Goal: Task Accomplishment & Management: Use online tool/utility

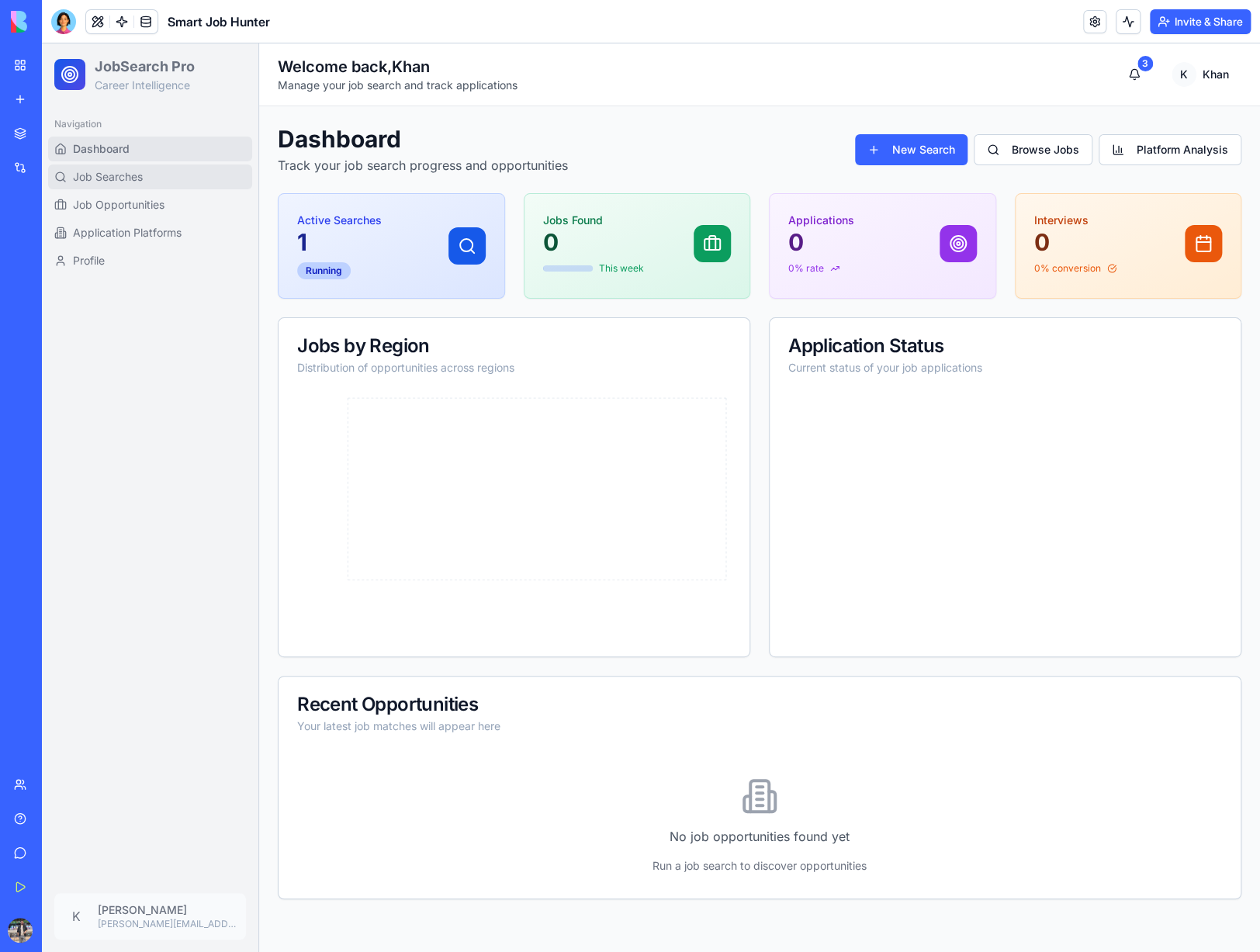
click at [140, 185] on link "Job Searches" at bounding box center [150, 176] width 204 height 24
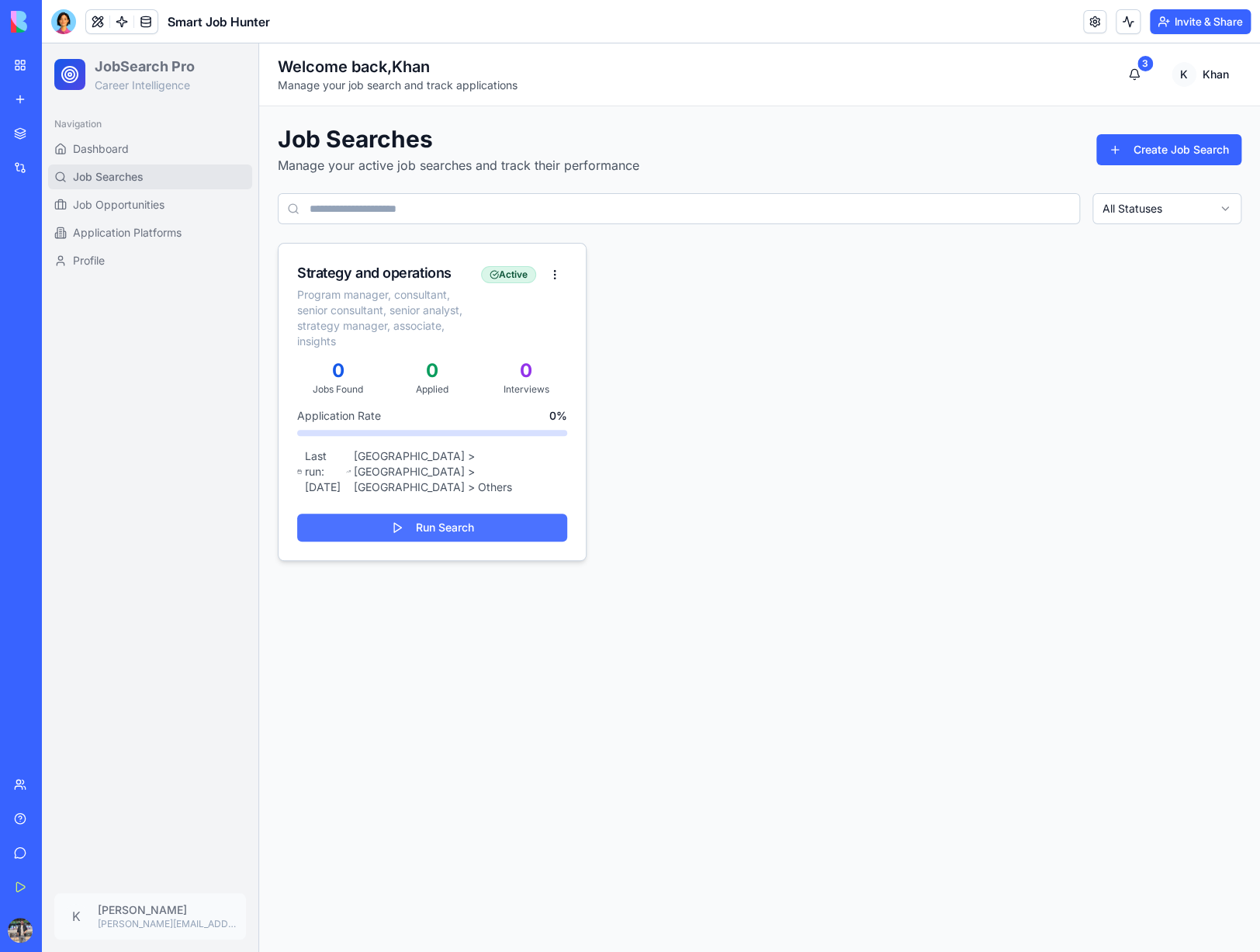
click at [432, 514] on button "Run Search" at bounding box center [432, 527] width 270 height 28
click at [554, 275] on html "JobSearch Pro Career Intelligence Navigation Dashboard Job Searches Job Opportu…" at bounding box center [650, 497] width 1218 height 908
click at [518, 326] on div "Edit" at bounding box center [514, 331] width 96 height 24
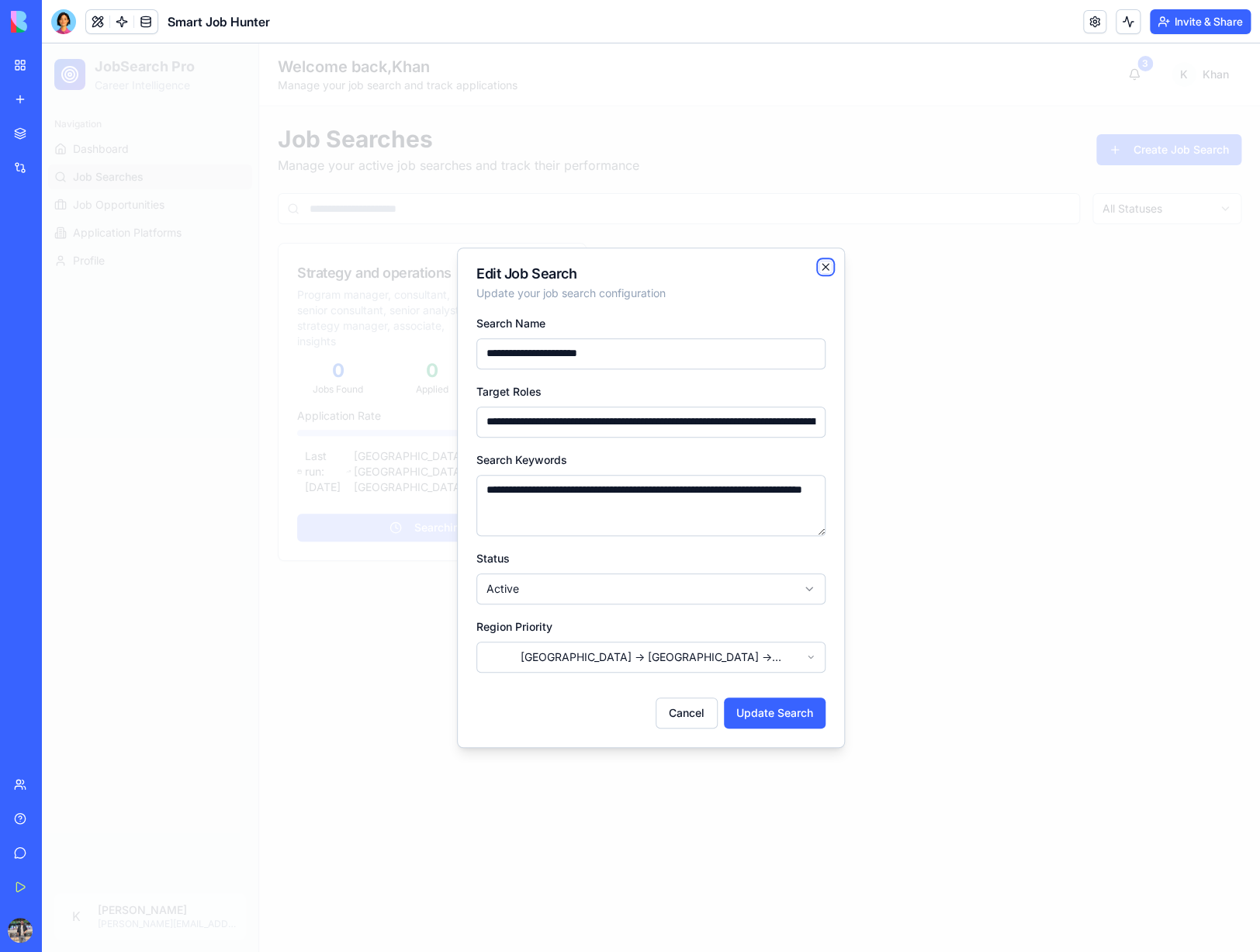
click at [825, 265] on icon "button" at bounding box center [825, 266] width 12 height 12
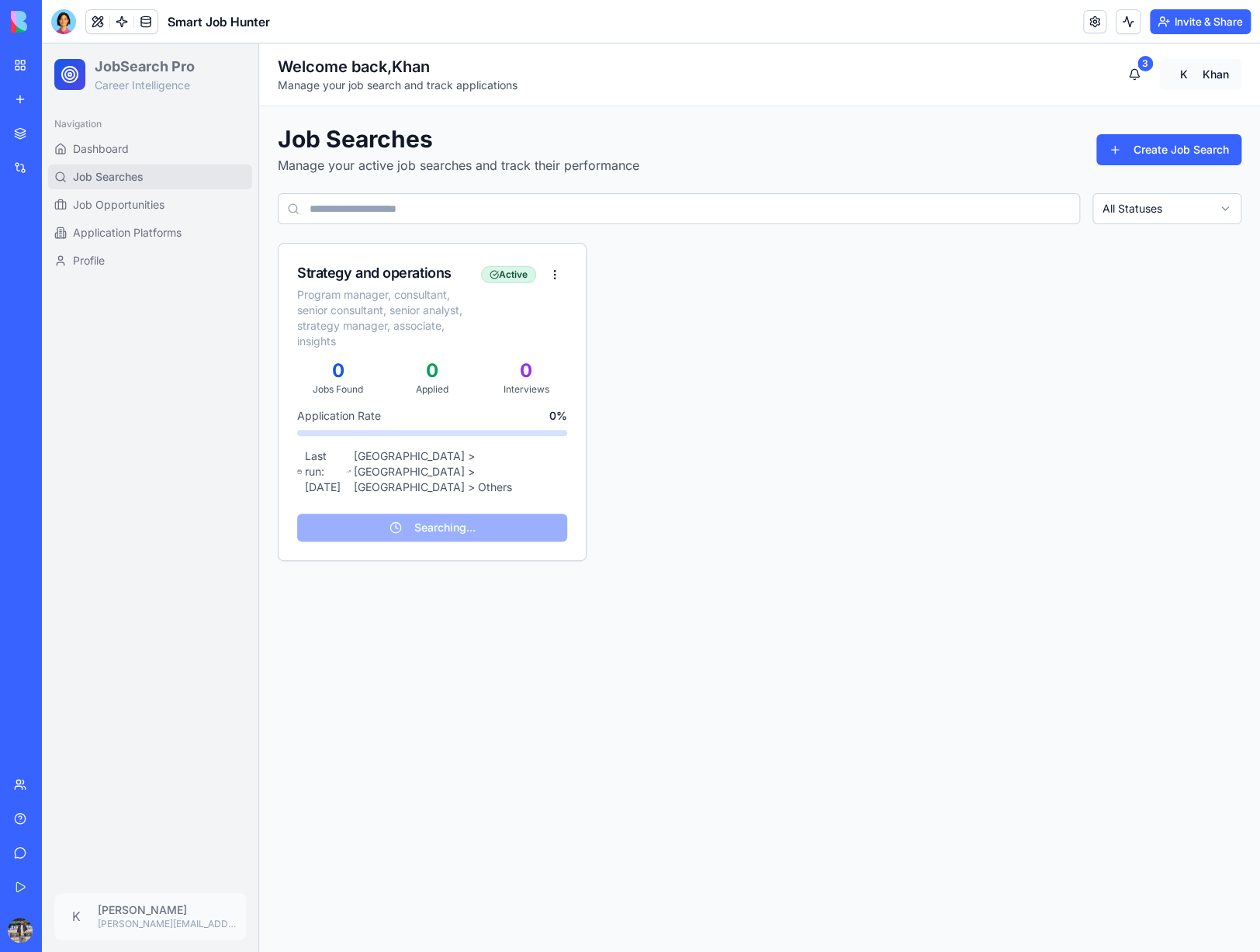
click at [1179, 64] on html "JobSearch Pro Career Intelligence Navigation Dashboard Job Searches Job Opportu…" at bounding box center [650, 497] width 1218 height 908
click at [1127, 108] on link "Profile Settings" at bounding box center [1155, 109] width 166 height 24
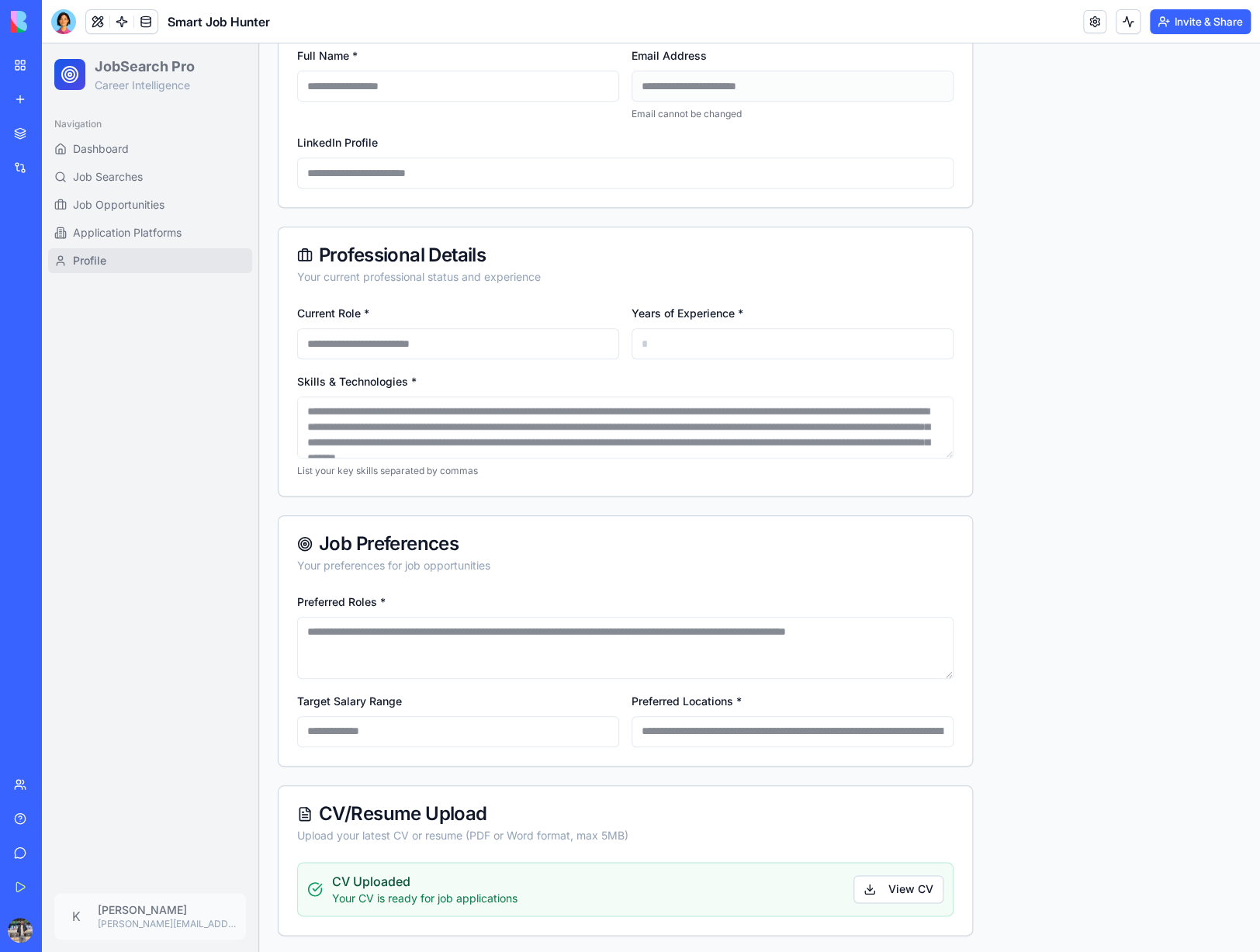
click at [288, 395] on div "**********" at bounding box center [625, 399] width 693 height 193
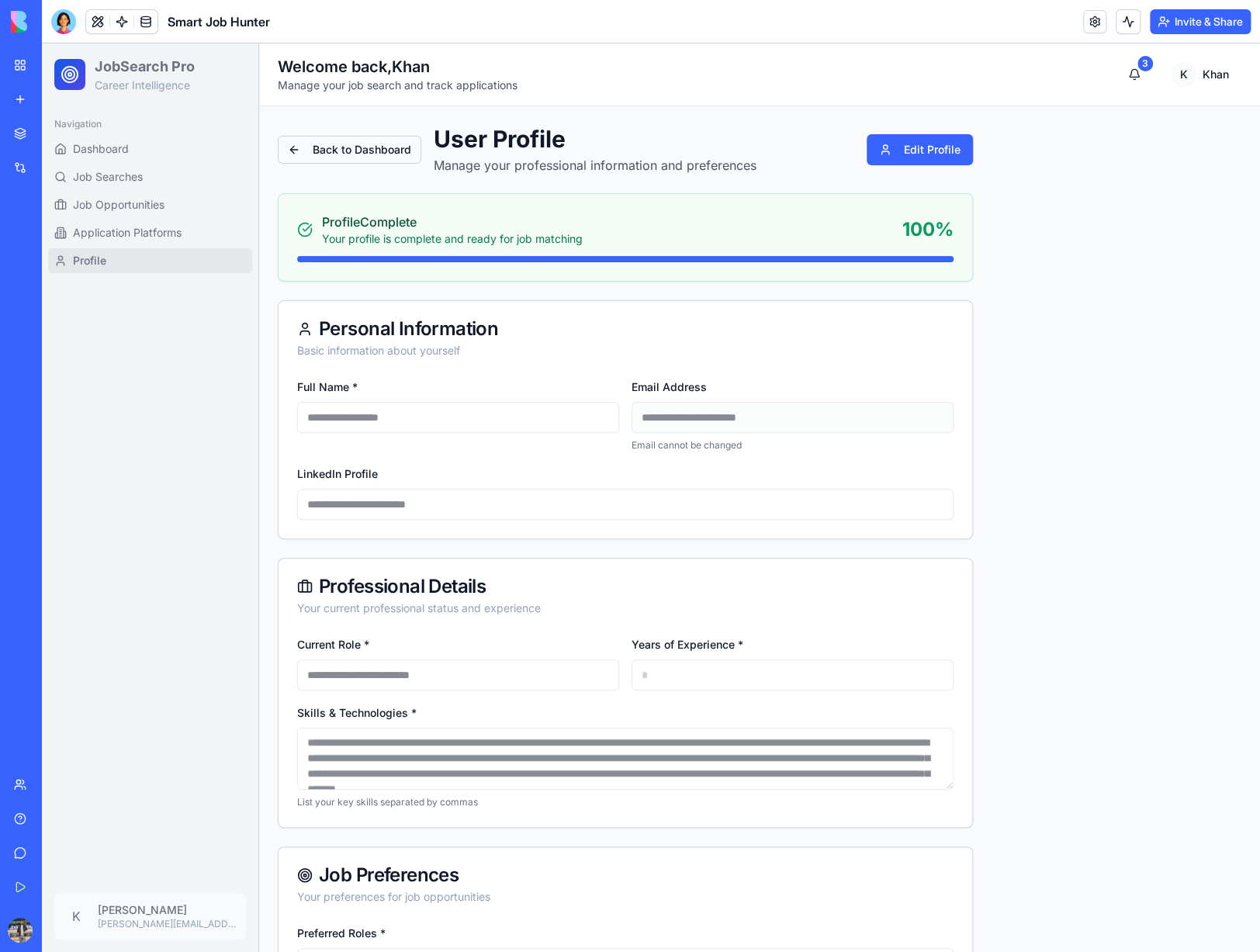
click at [327, 145] on button "Back to Dashboard" at bounding box center [350, 149] width 144 height 28
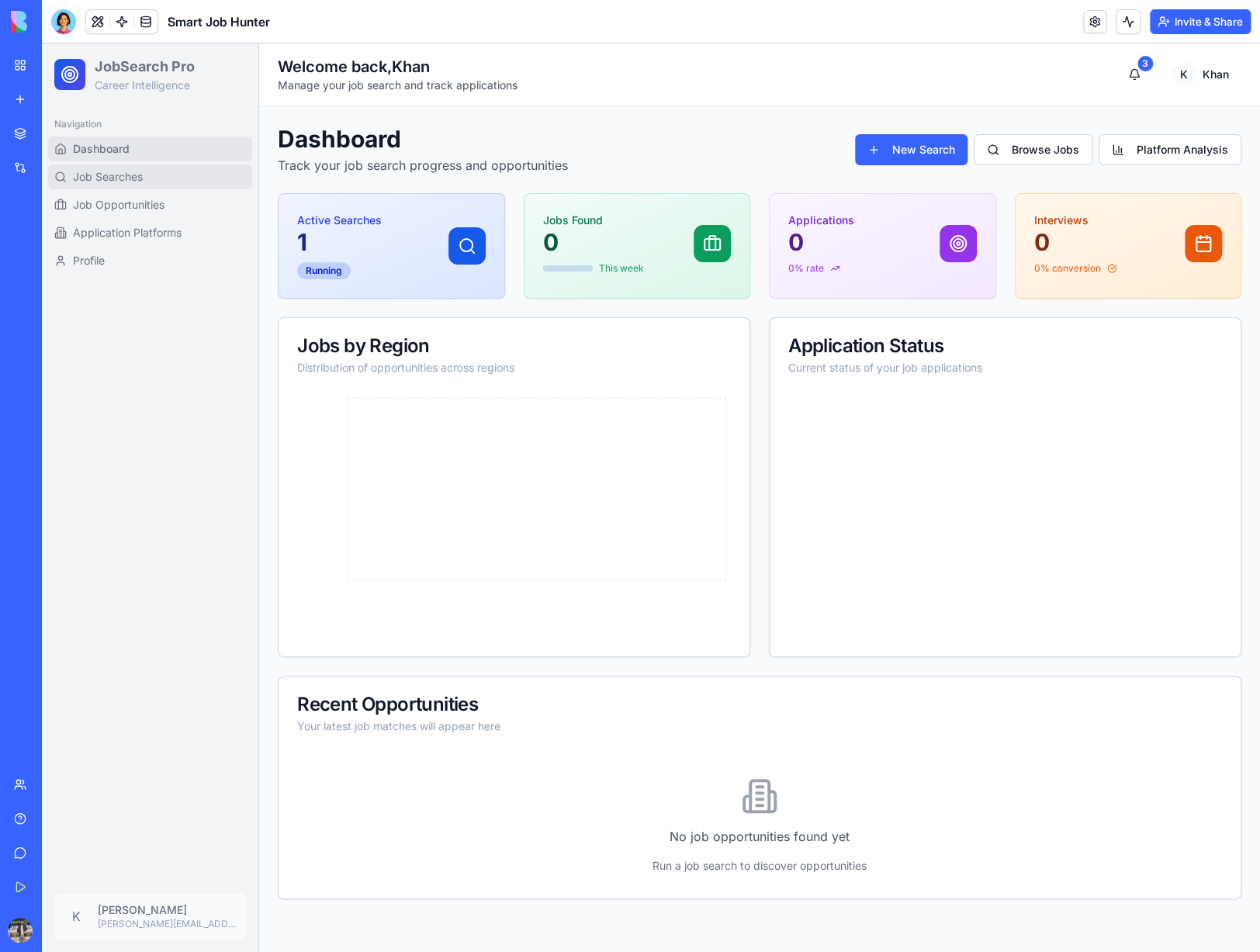
click at [155, 174] on link "Job Searches" at bounding box center [150, 176] width 204 height 24
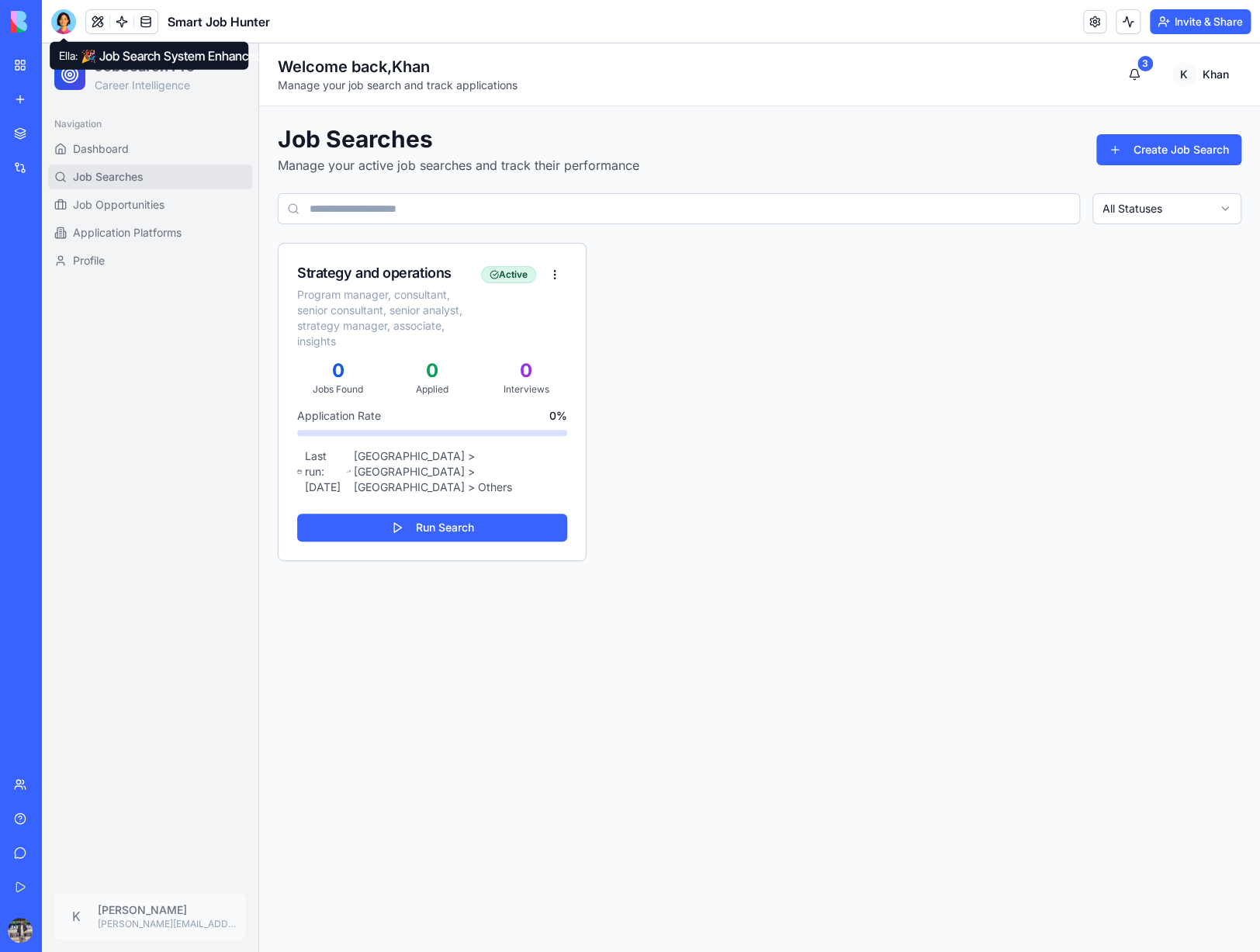
click at [61, 13] on div at bounding box center [64, 21] width 24 height 24
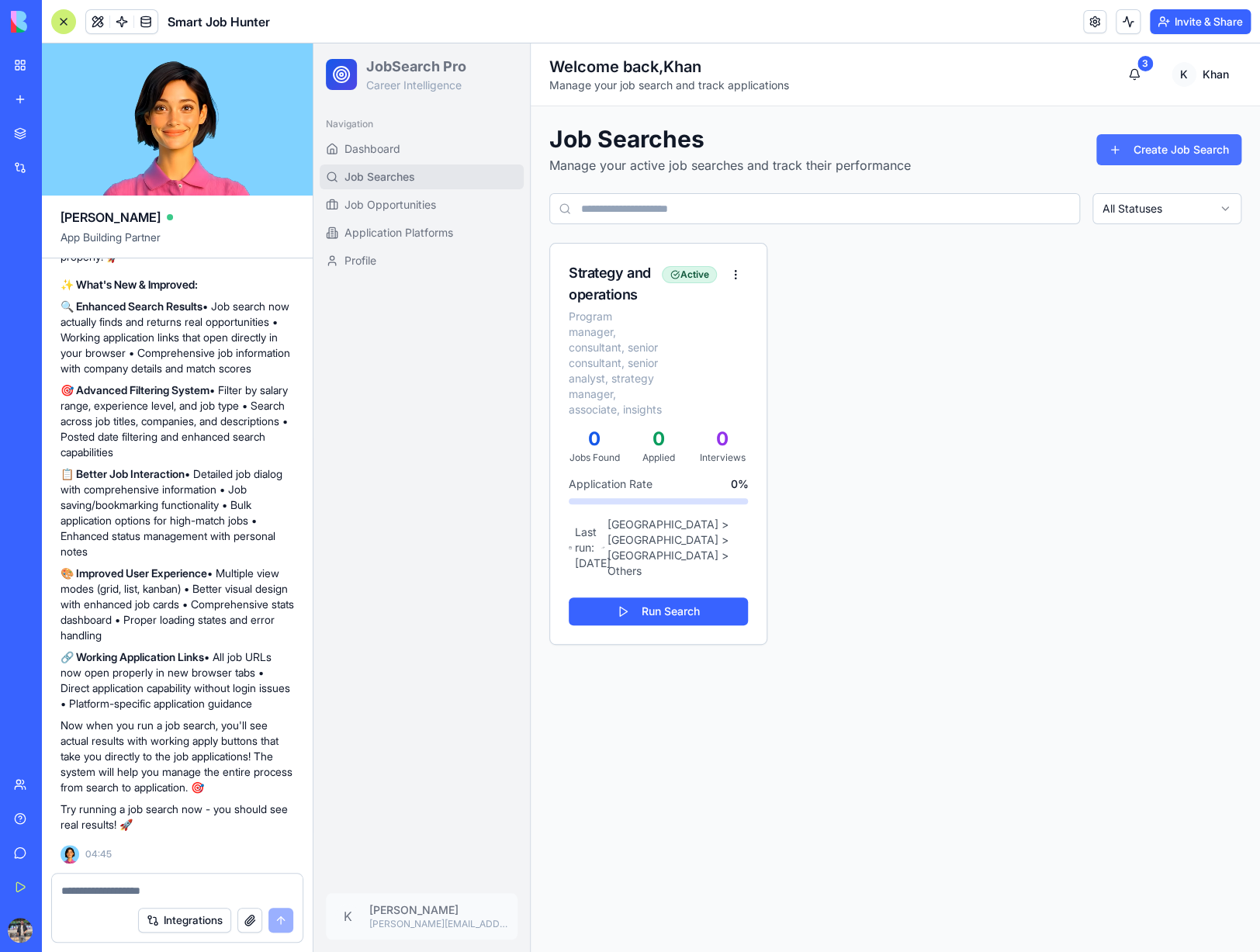
click at [1153, 144] on button "Create Job Search" at bounding box center [1169, 149] width 145 height 31
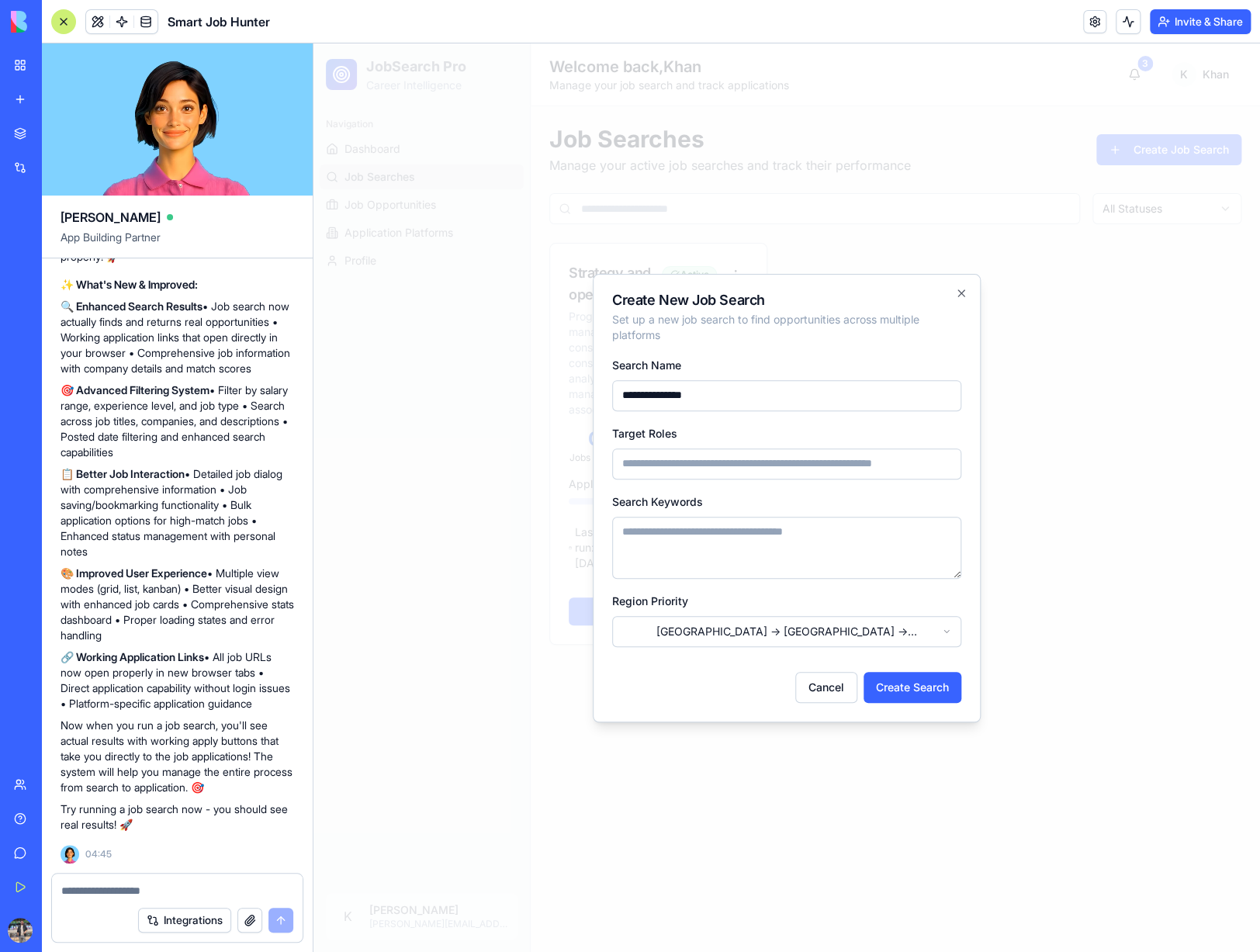
type input "**********"
click at [675, 469] on input "Target Roles" at bounding box center [786, 464] width 349 height 31
drag, startPoint x: 728, startPoint y: 396, endPoint x: 578, endPoint y: 398, distance: 150.0
click at [578, 398] on body "**********" at bounding box center [786, 497] width 946 height 908
click at [652, 453] on input "Target Roles" at bounding box center [786, 464] width 349 height 31
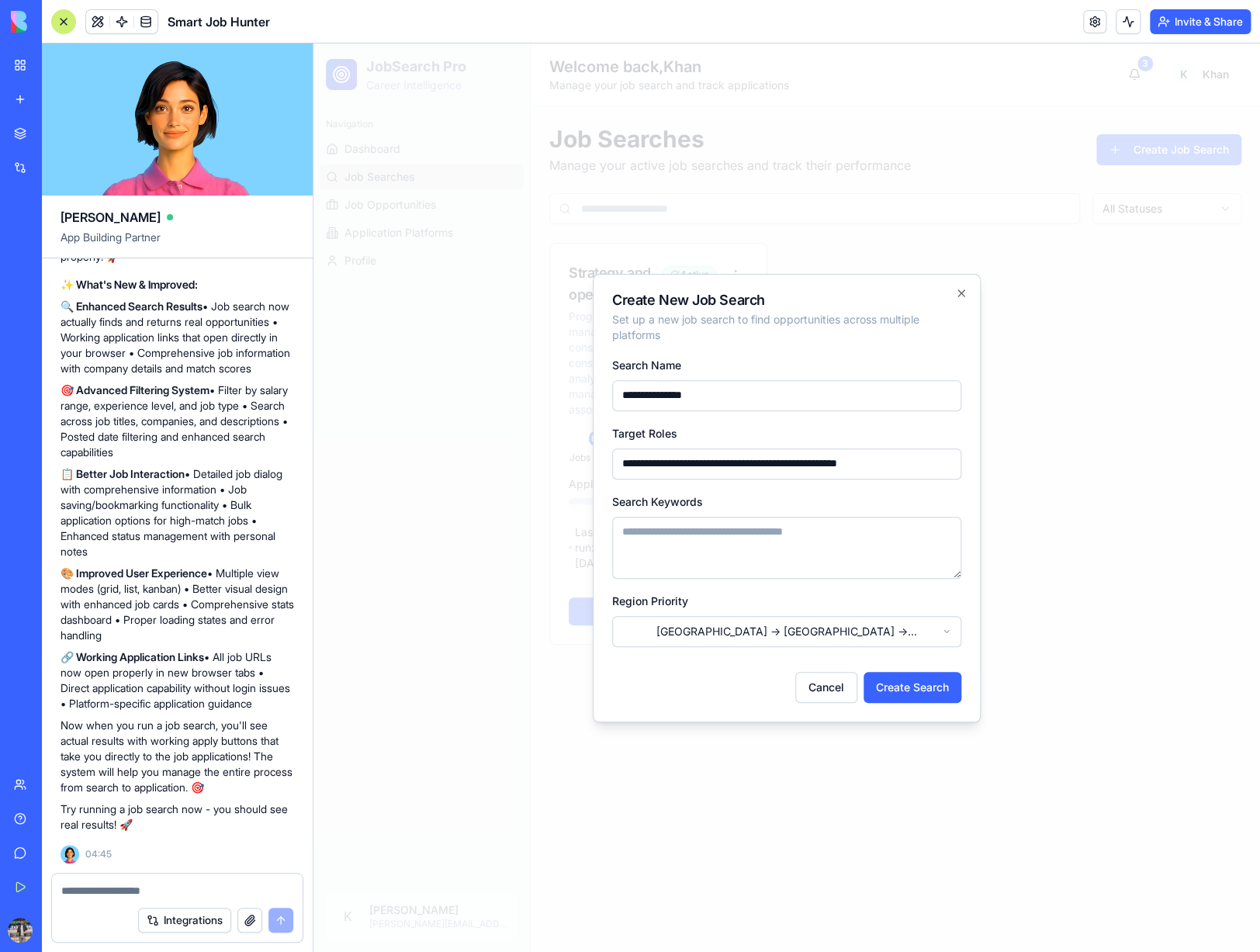
paste input "**********"
type input "**********"
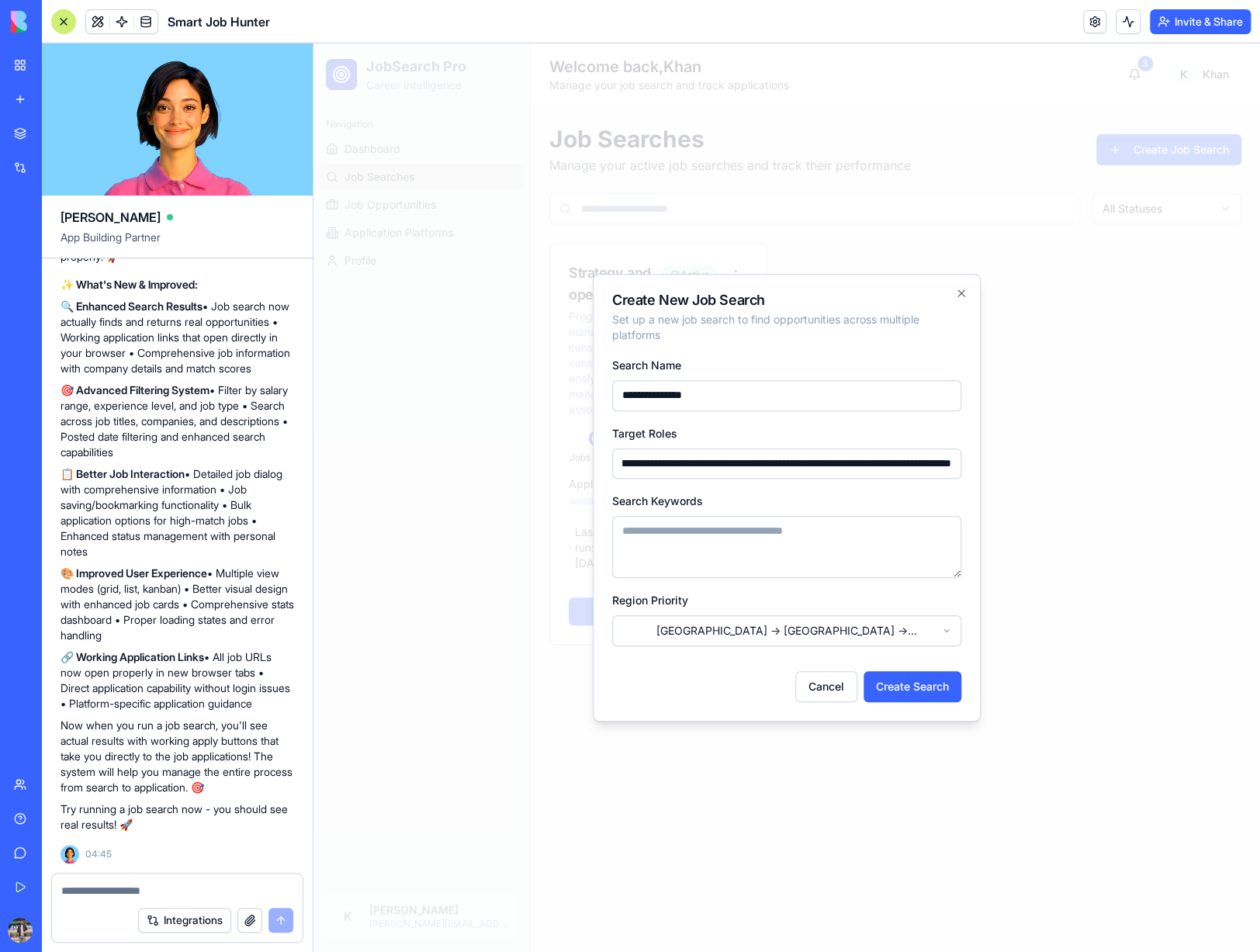
scroll to position [0, 0]
click at [759, 535] on textarea "Search Keywords" at bounding box center [786, 547] width 349 height 62
paste textarea "**********"
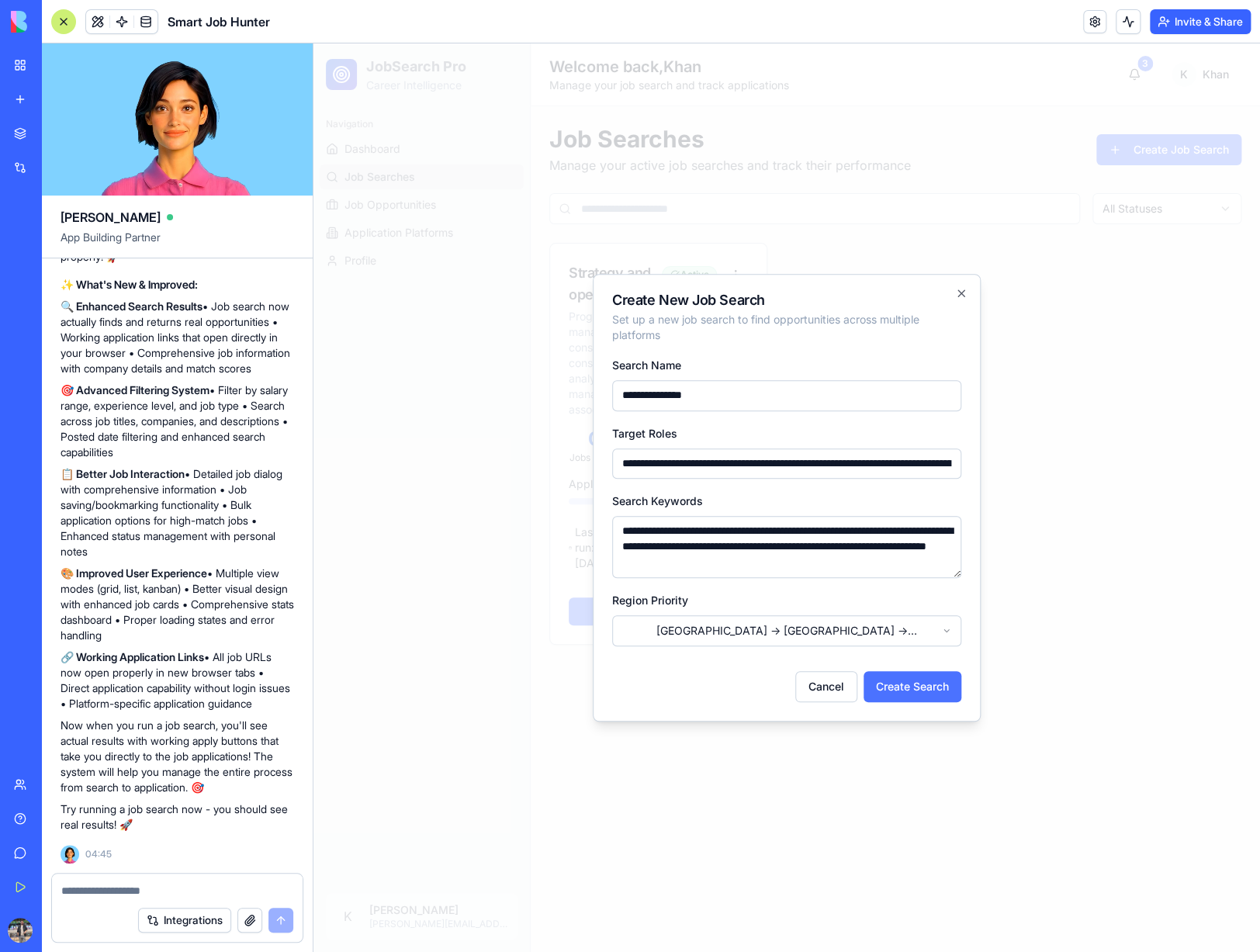
type textarea "**********"
click at [943, 696] on button "Create Search" at bounding box center [912, 687] width 98 height 31
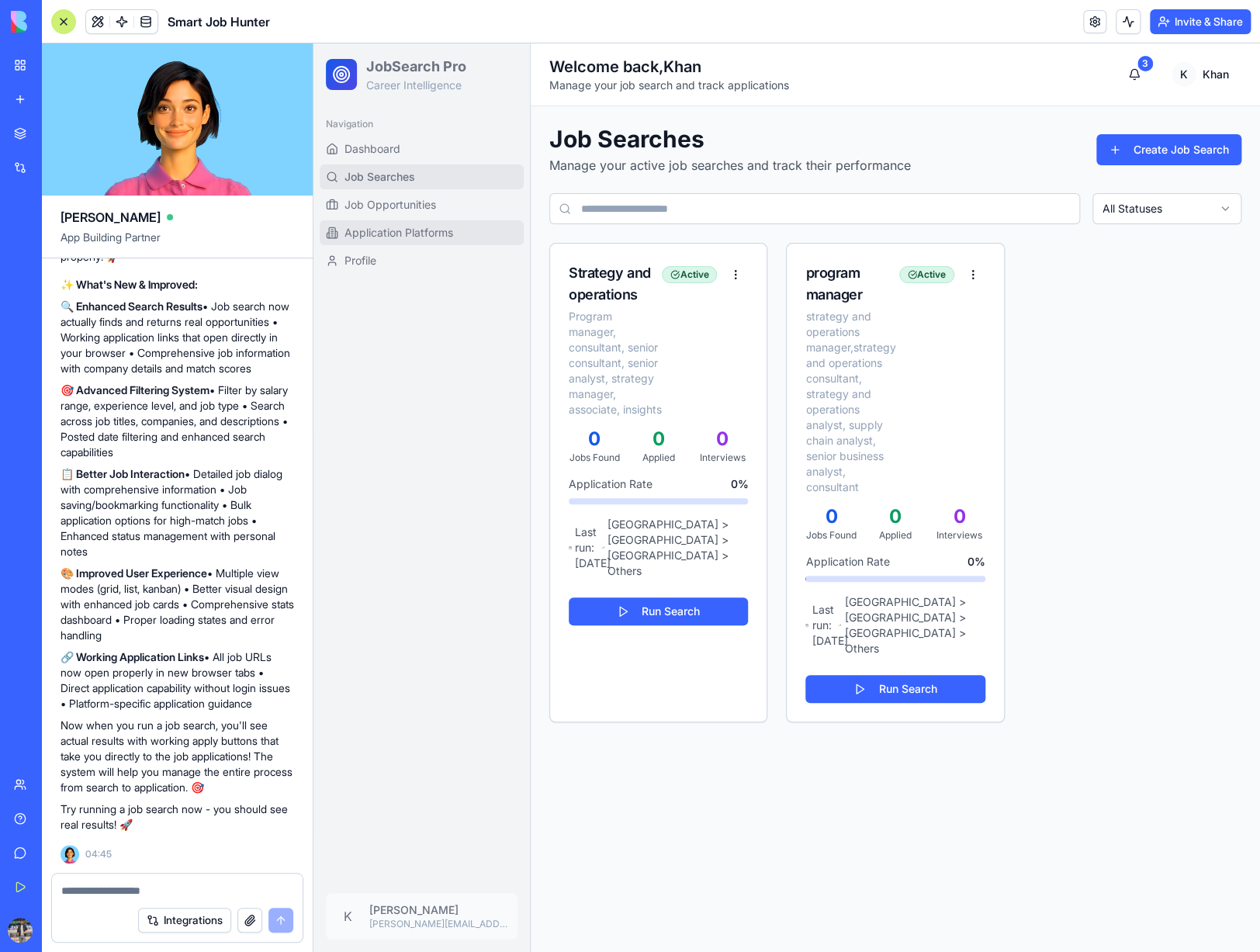
click at [362, 240] on link "Application Platforms" at bounding box center [421, 233] width 204 height 24
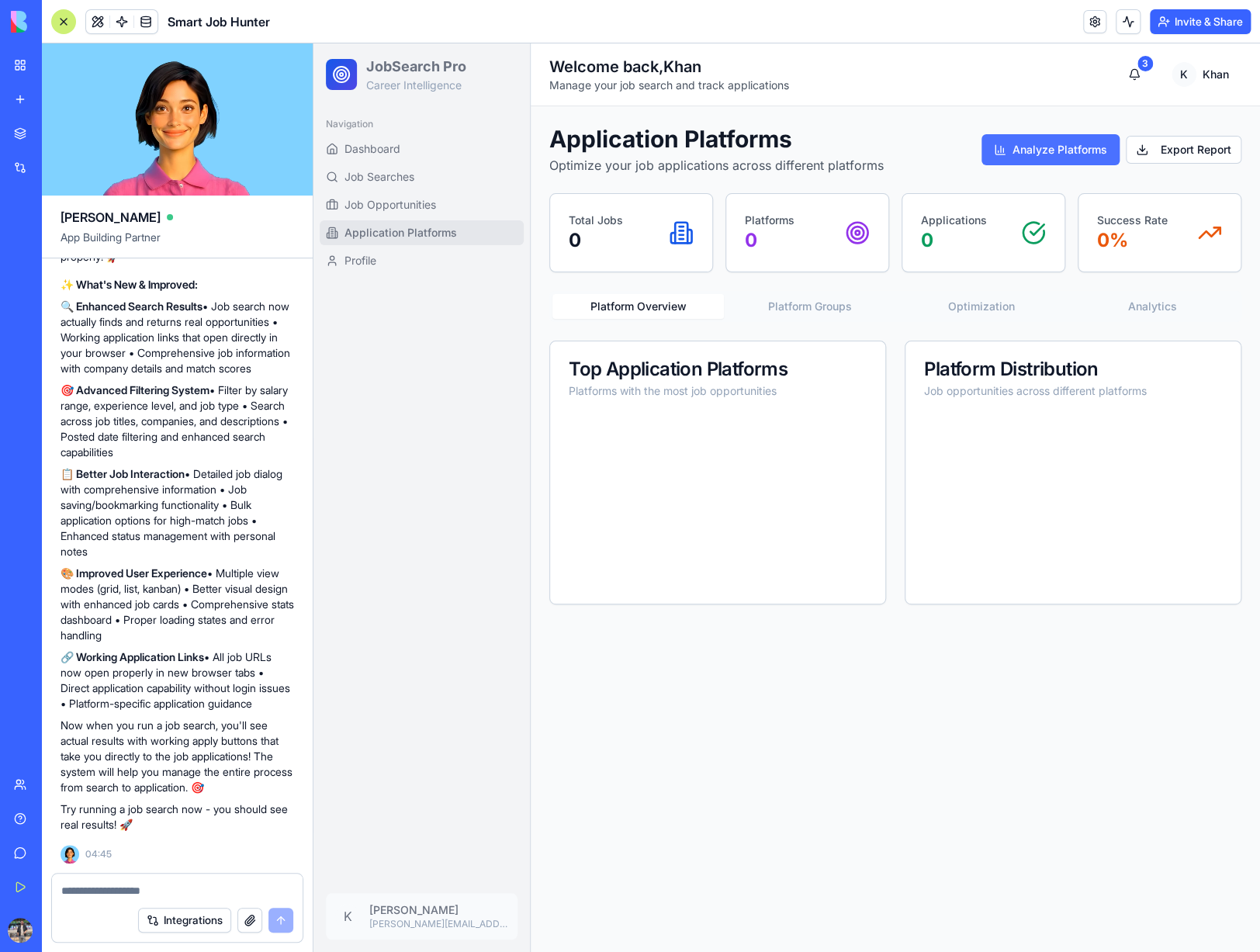
click at [1076, 149] on button "Analyze Platforms" at bounding box center [1050, 149] width 138 height 31
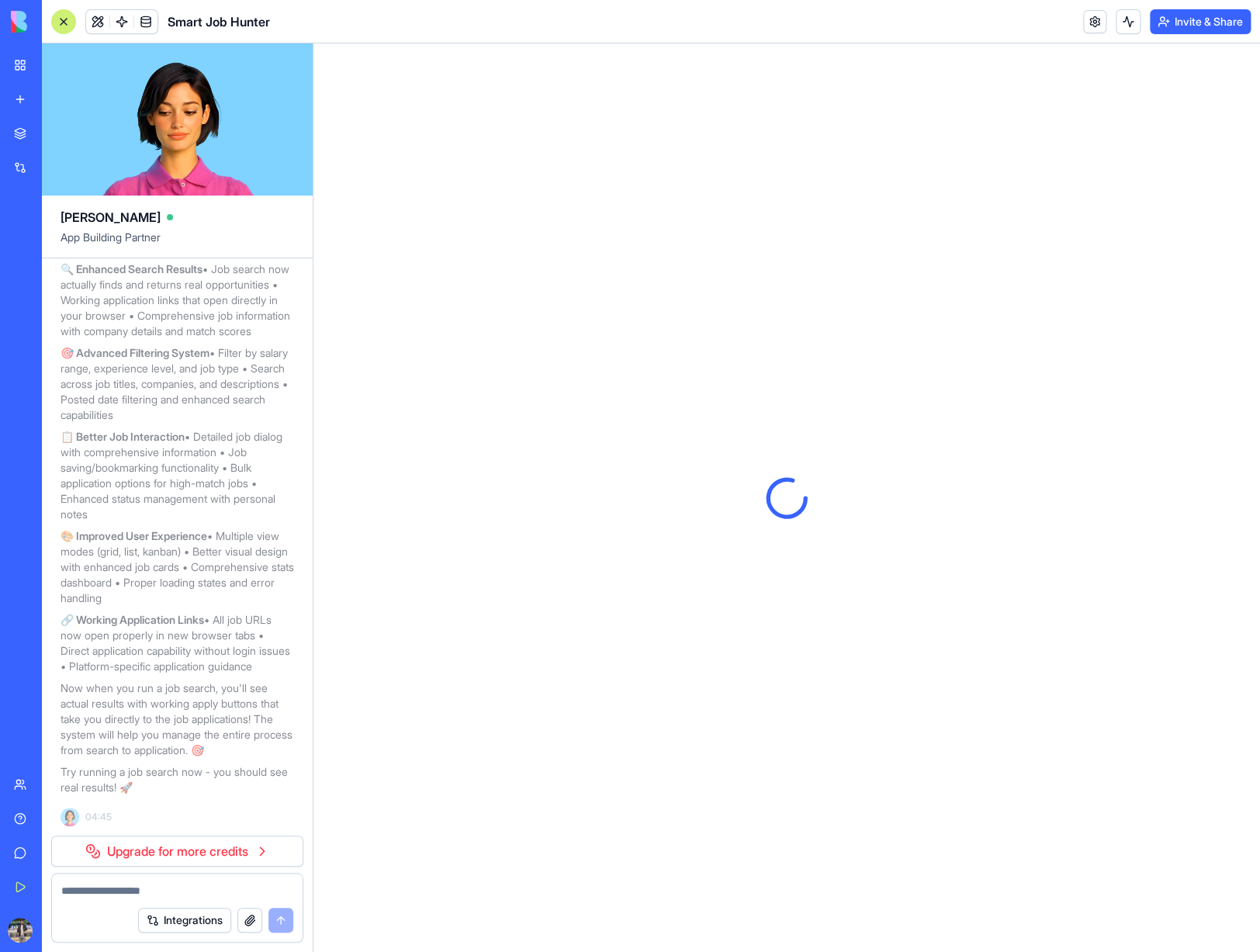
scroll to position [3560, 0]
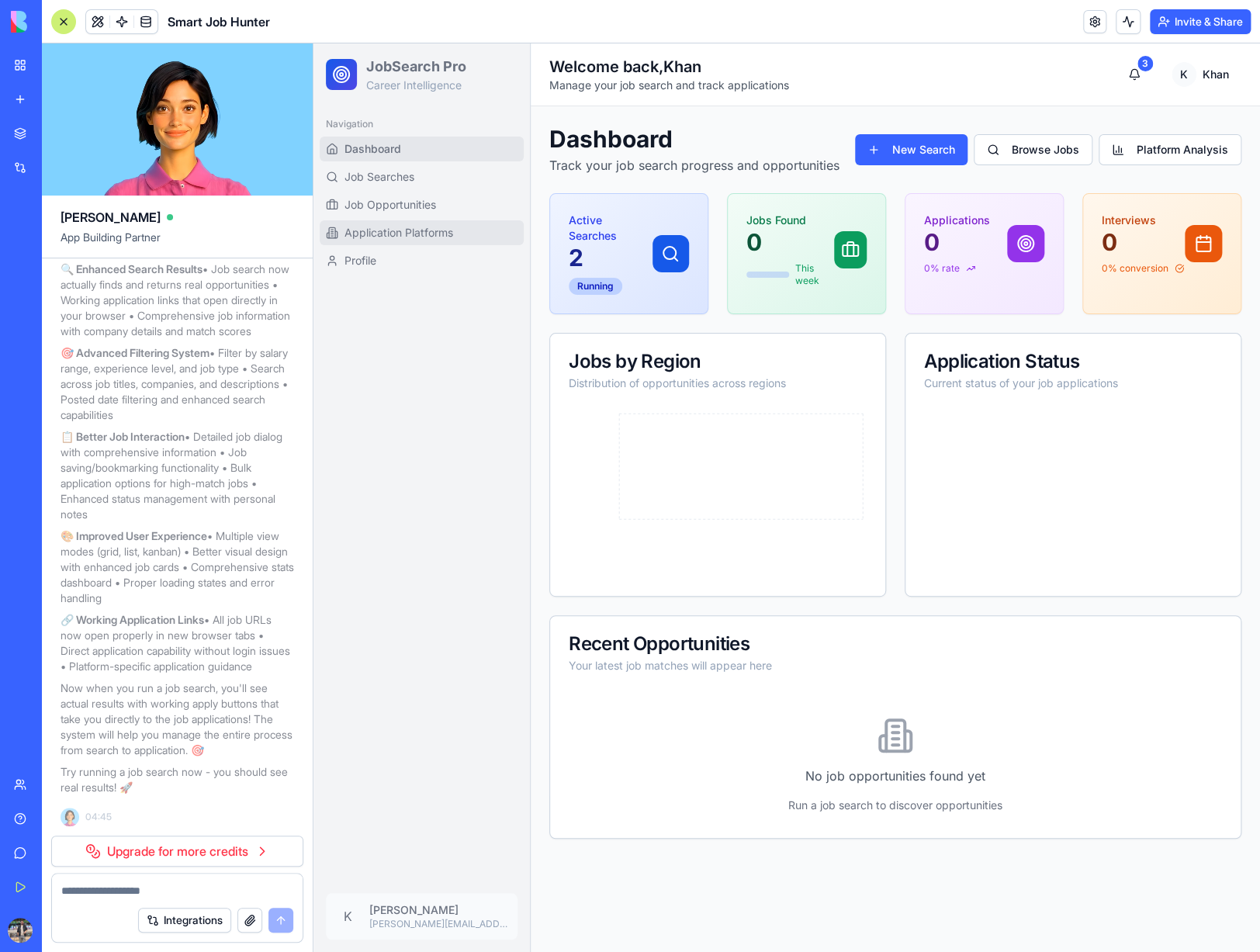
click at [440, 238] on span "Application Platforms" at bounding box center [398, 232] width 109 height 16
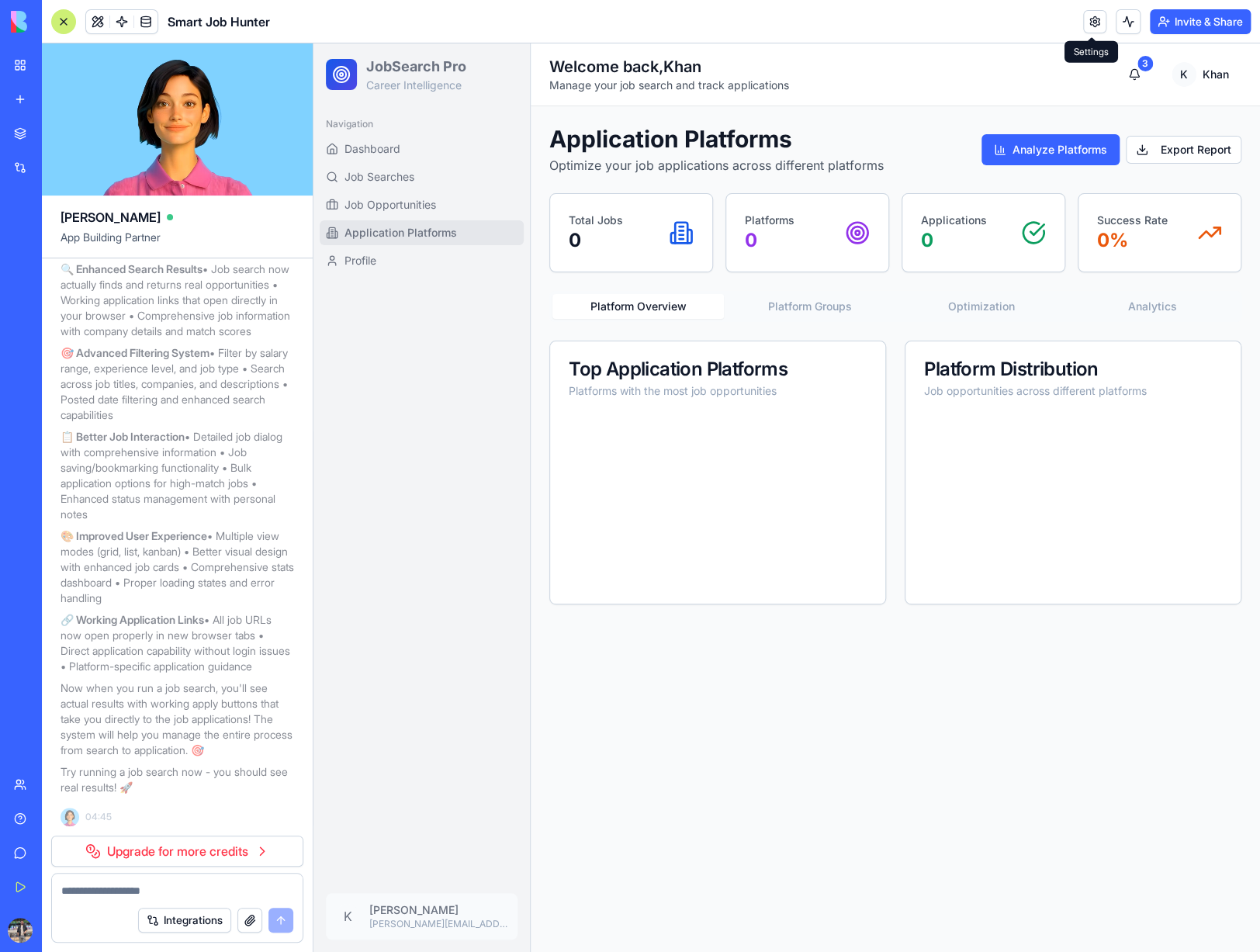
click at [1096, 20] on link at bounding box center [1094, 21] width 23 height 23
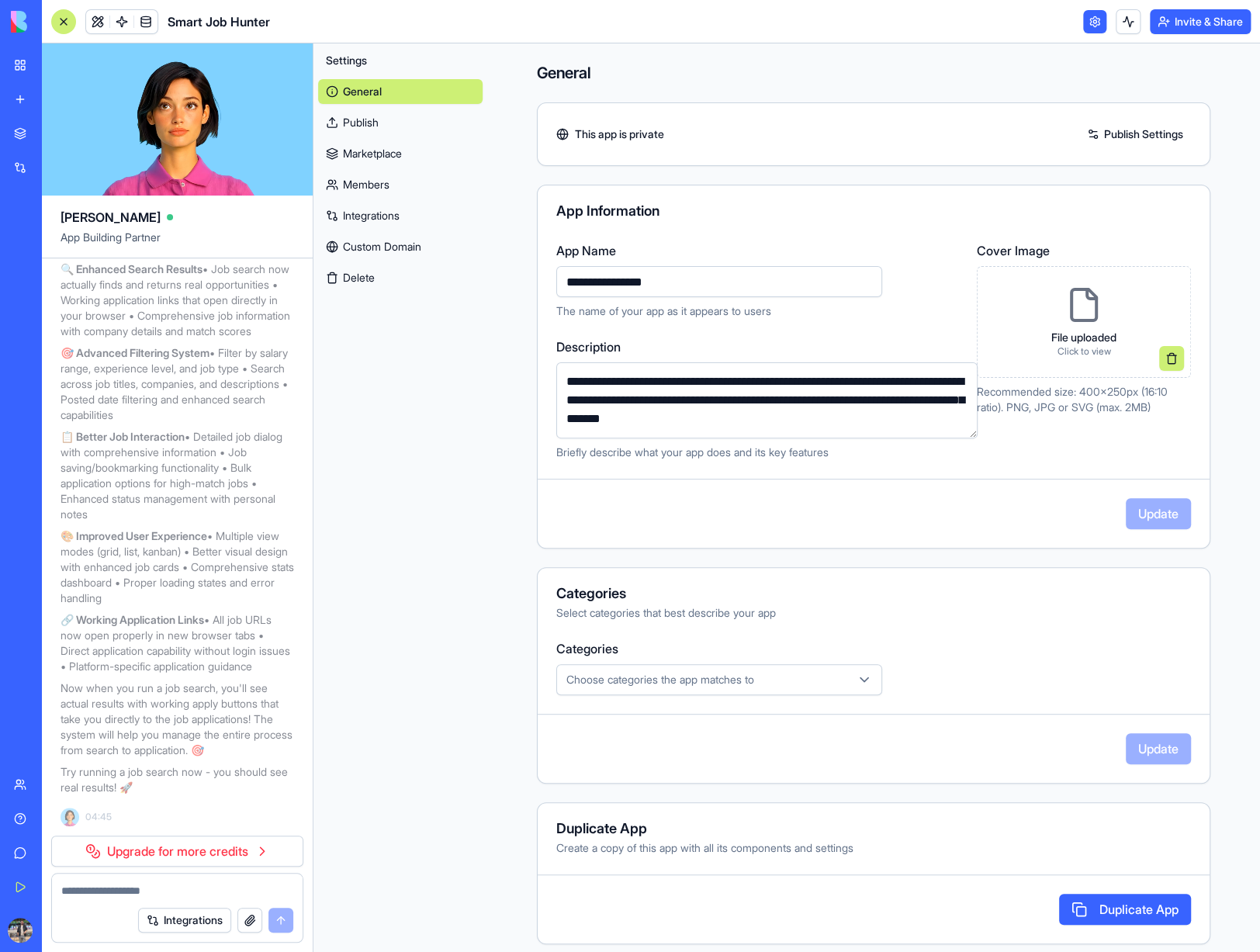
click at [363, 271] on button "Delete" at bounding box center [399, 278] width 164 height 24
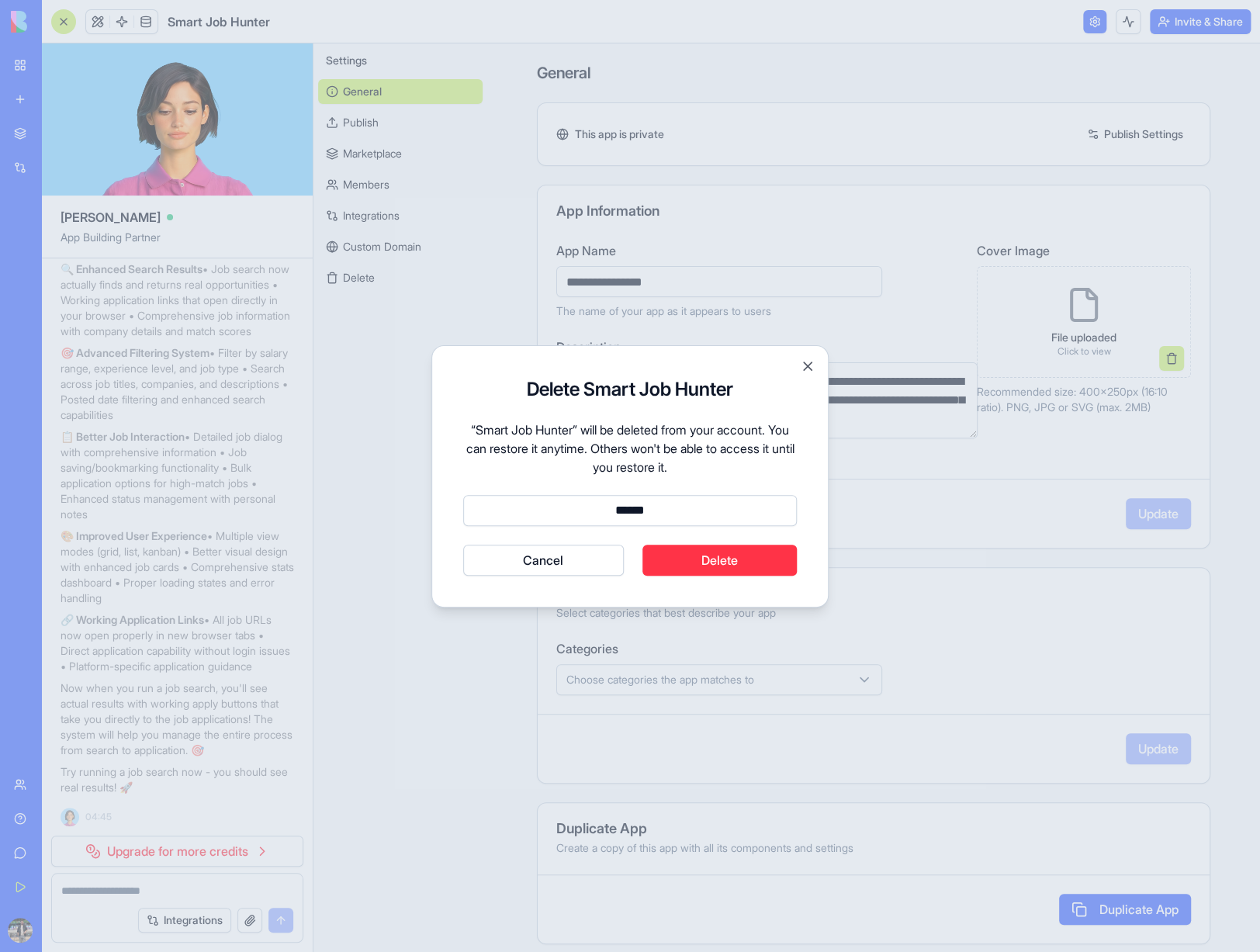
type input "******"
click at [715, 563] on button "Delete" at bounding box center [720, 560] width 155 height 31
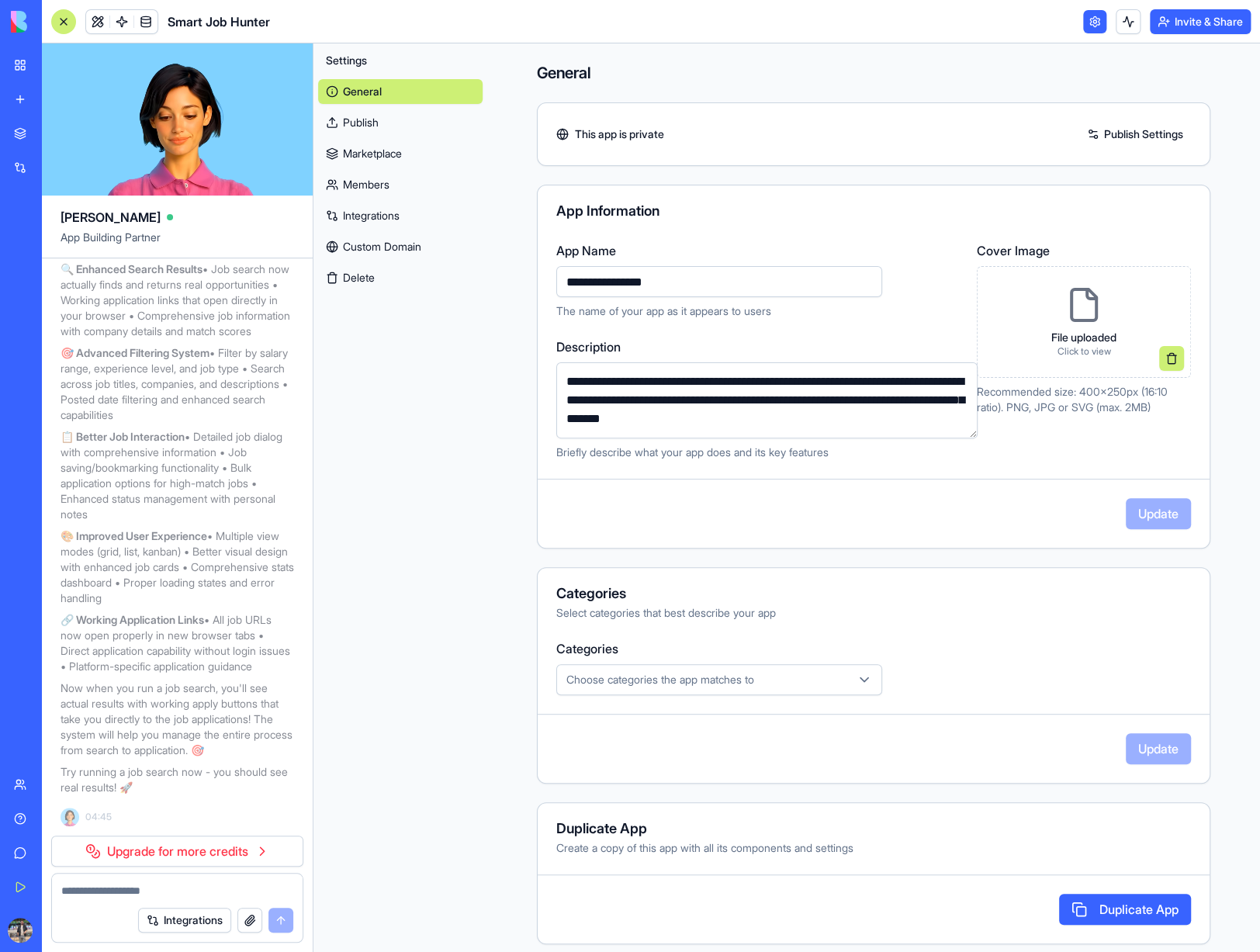
click at [189, 145] on video at bounding box center [177, 119] width 271 height 152
click at [185, 127] on video at bounding box center [177, 119] width 271 height 152
click at [140, 23] on link at bounding box center [145, 21] width 23 height 23
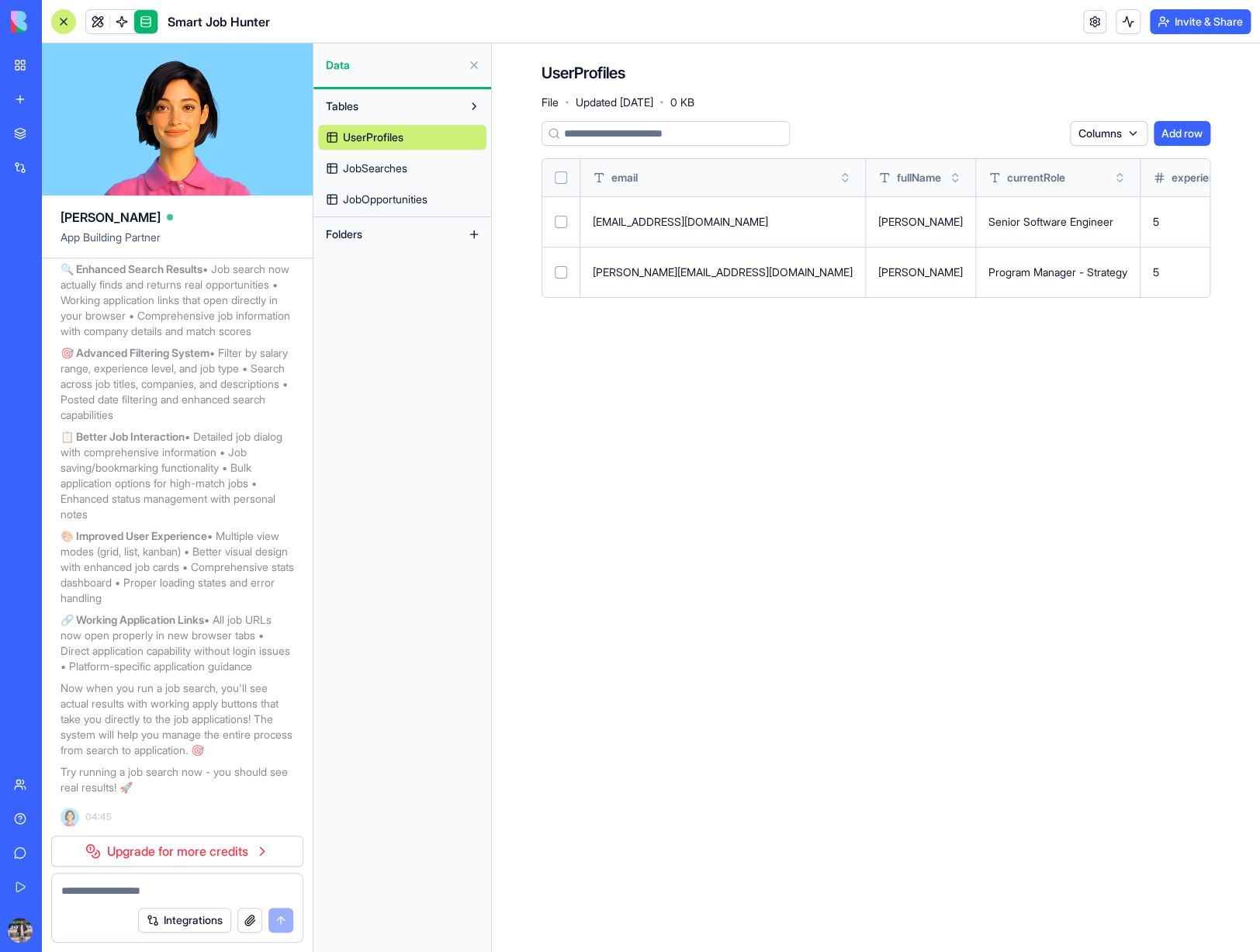
click at [401, 169] on span "JobSearches" at bounding box center [375, 168] width 65 height 16
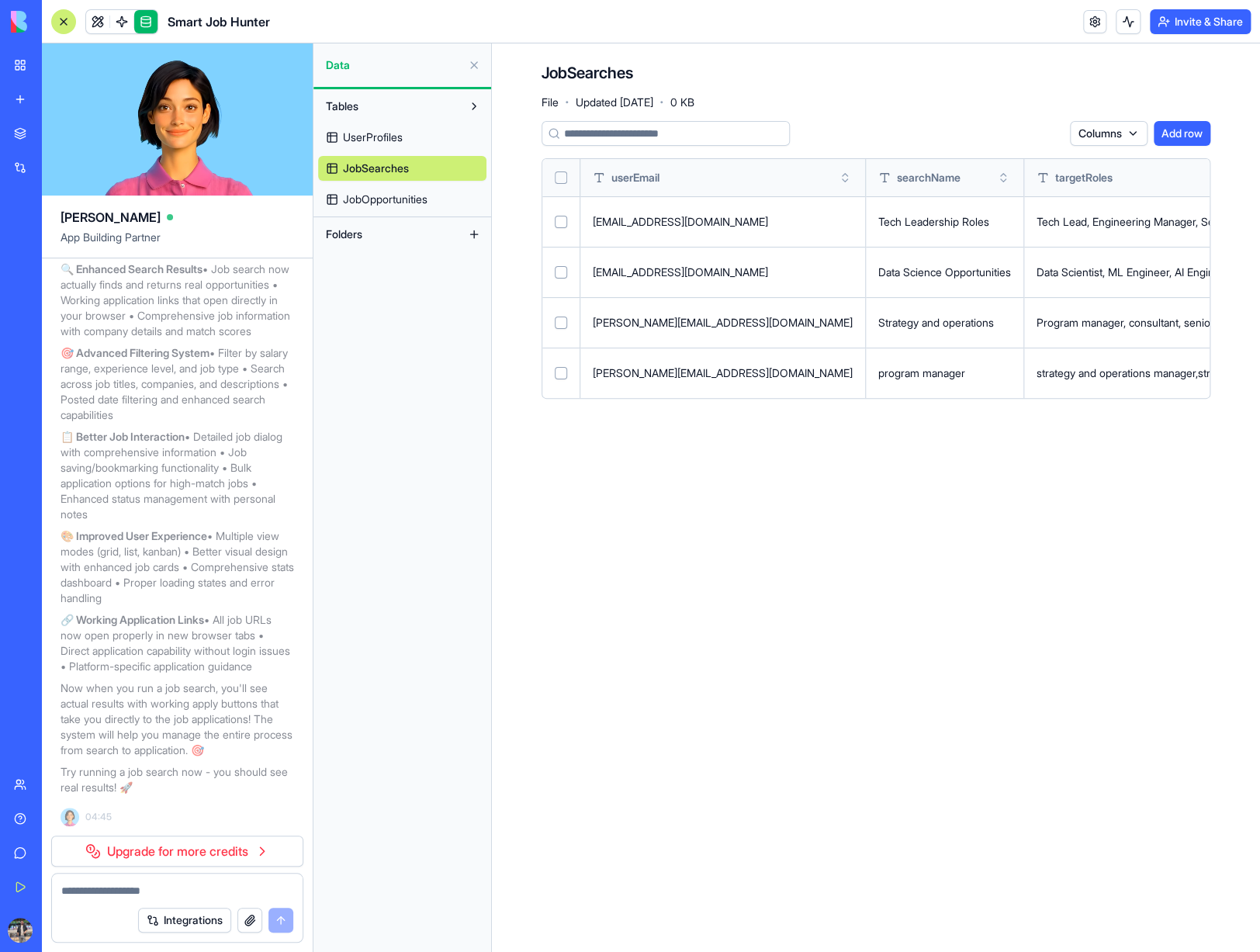
click at [414, 207] on link "JobOpportunities" at bounding box center [402, 199] width 168 height 24
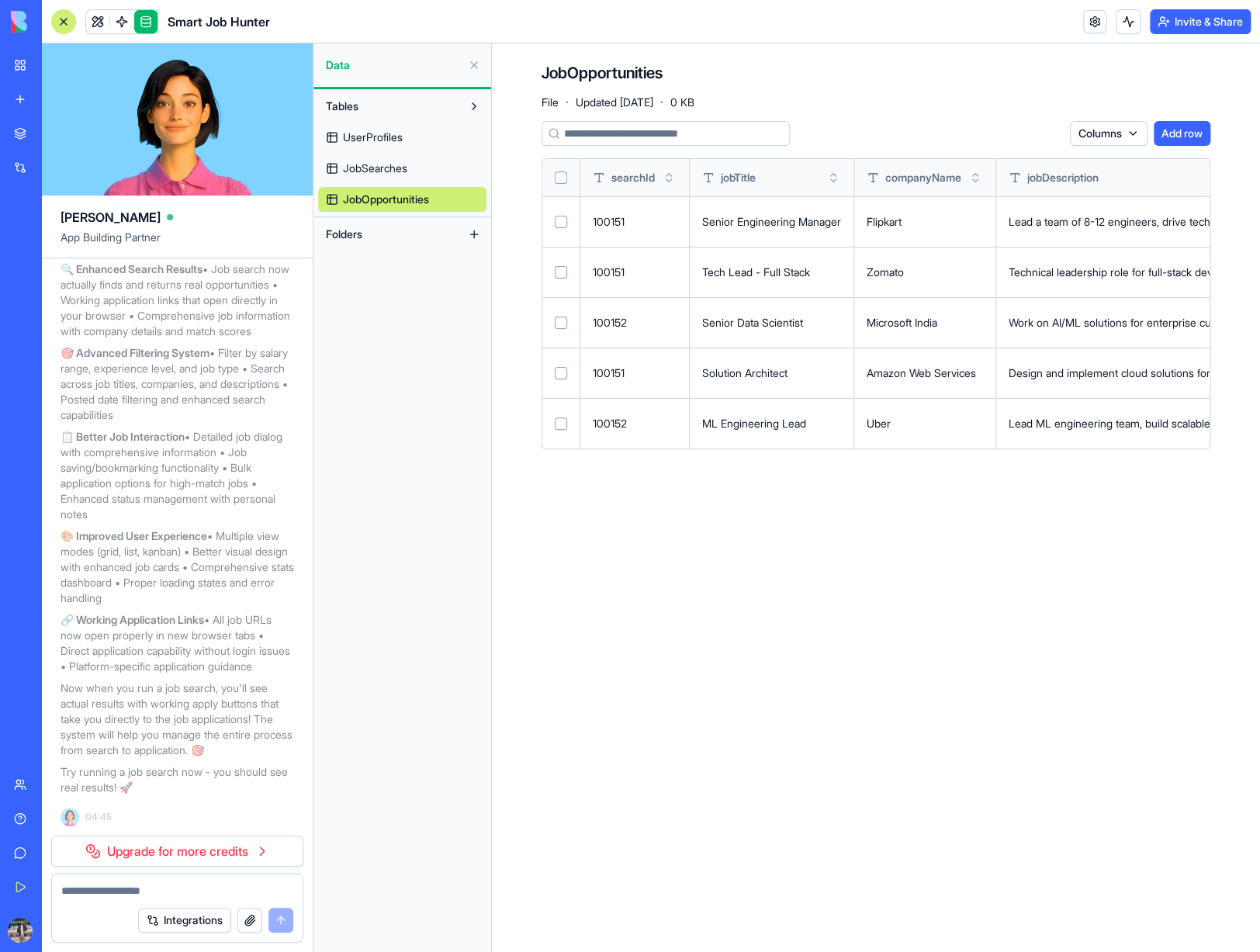
click at [367, 131] on span "UserProfiles" at bounding box center [372, 137] width 60 height 16
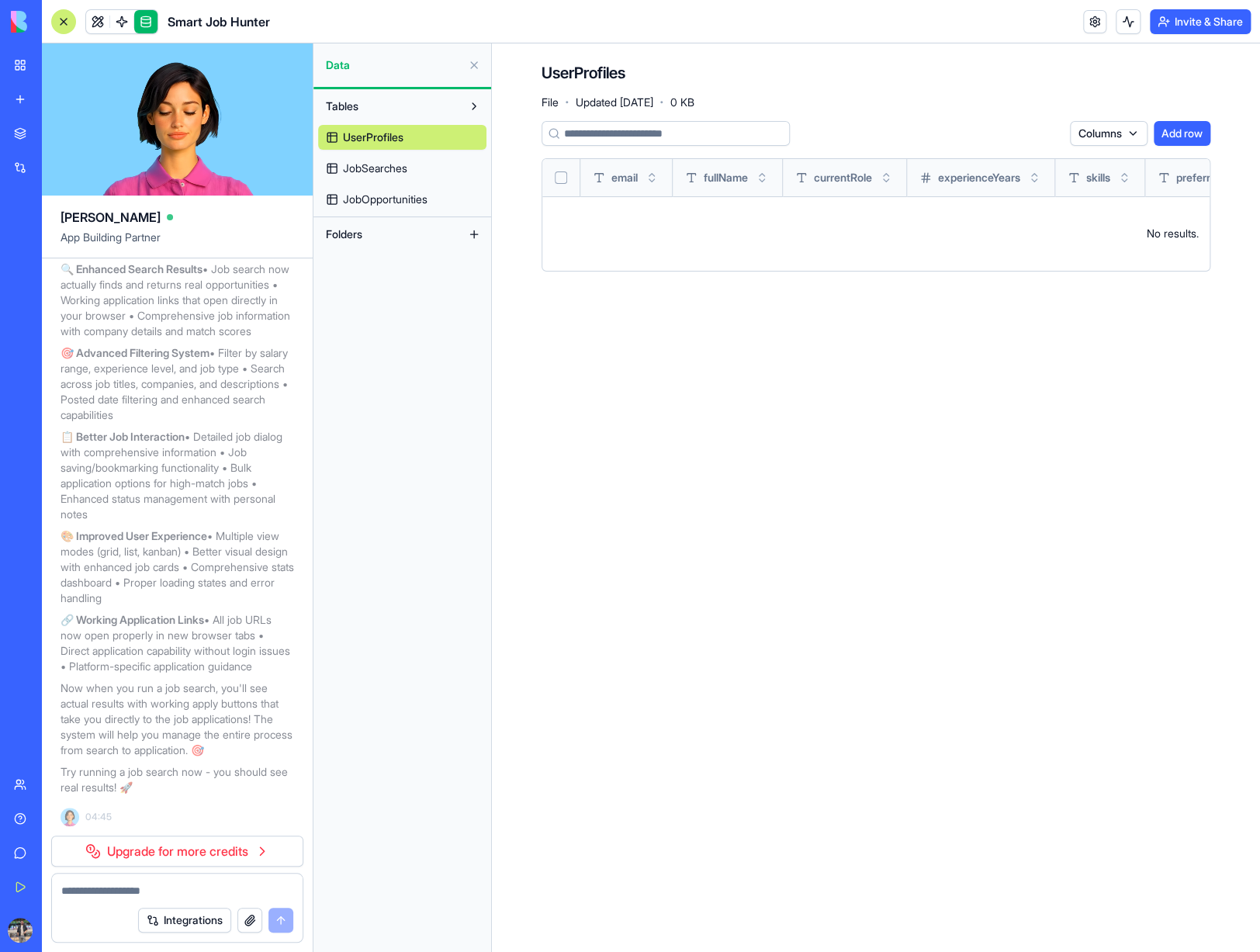
click at [474, 69] on button at bounding box center [474, 65] width 24 height 24
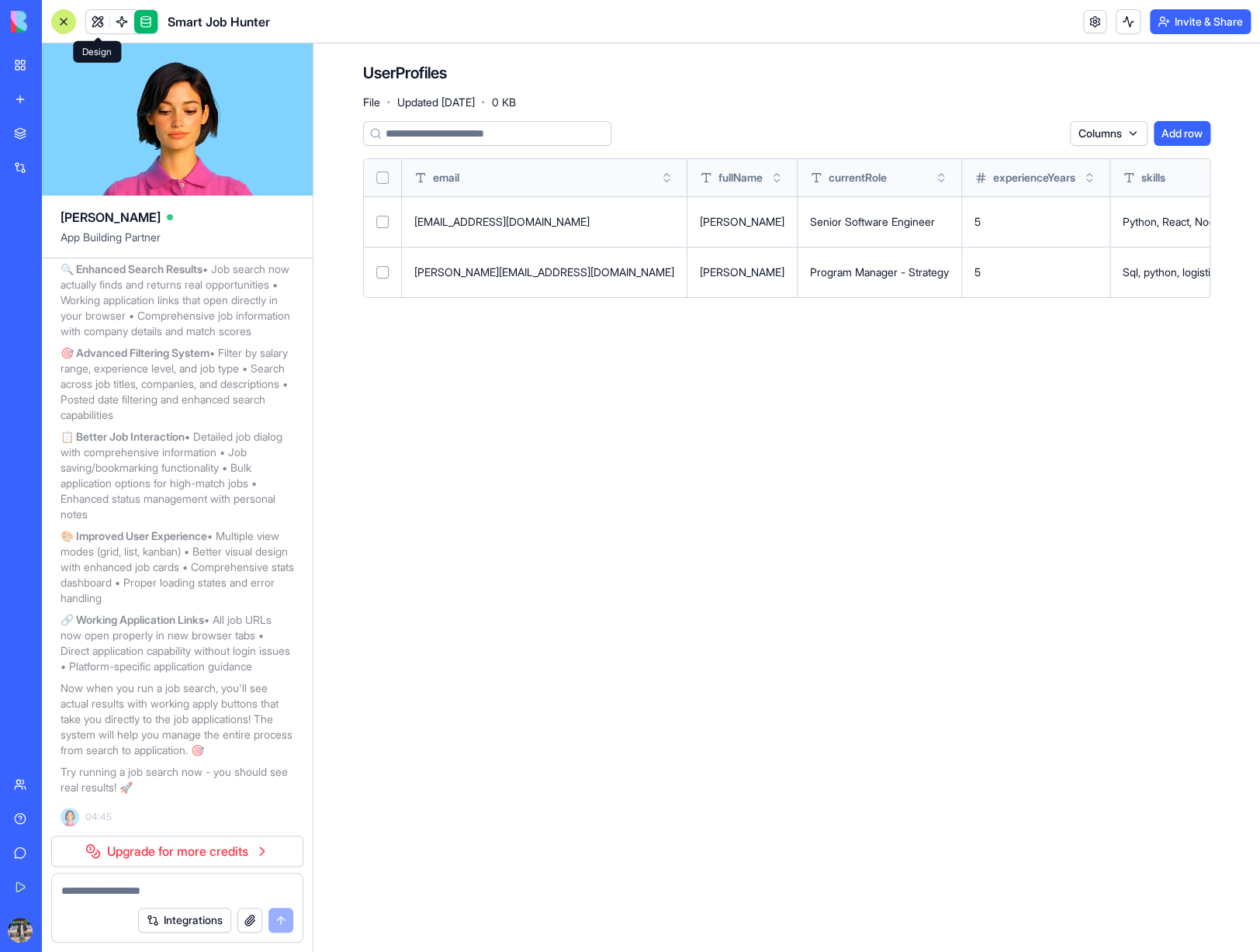
click at [94, 10] on link at bounding box center [97, 21] width 23 height 23
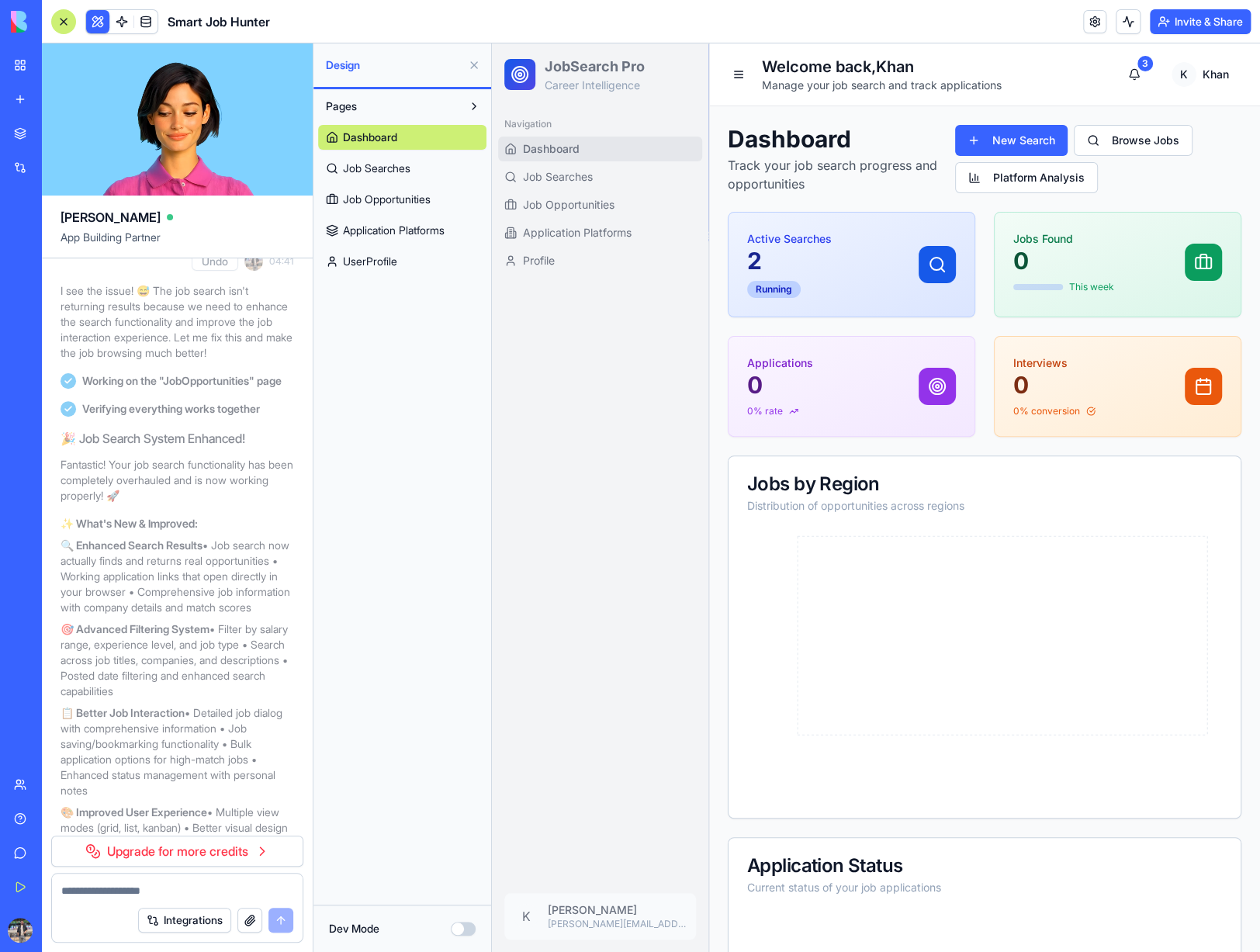
scroll to position [3094, 0]
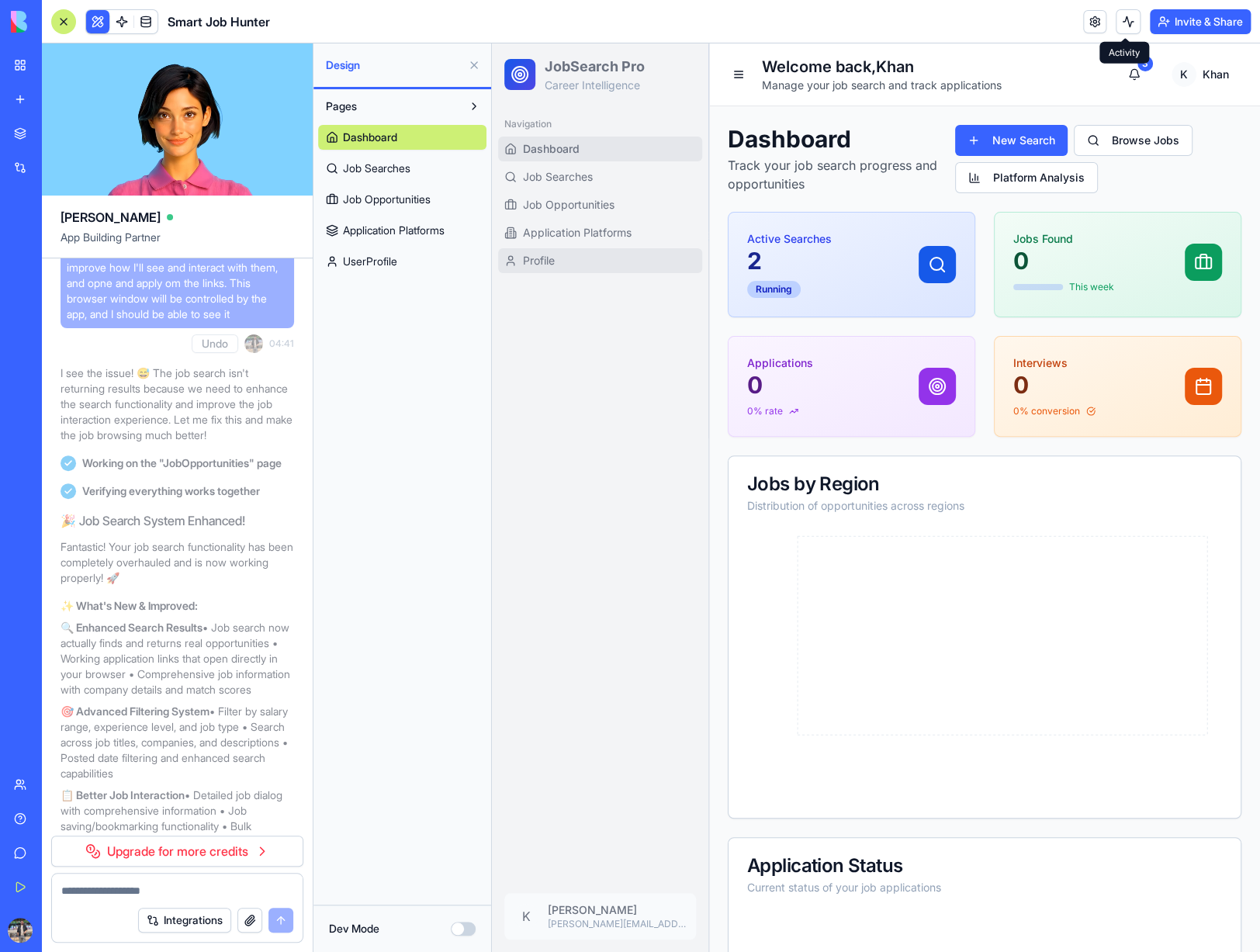
click at [543, 251] on link "Profile" at bounding box center [600, 260] width 204 height 24
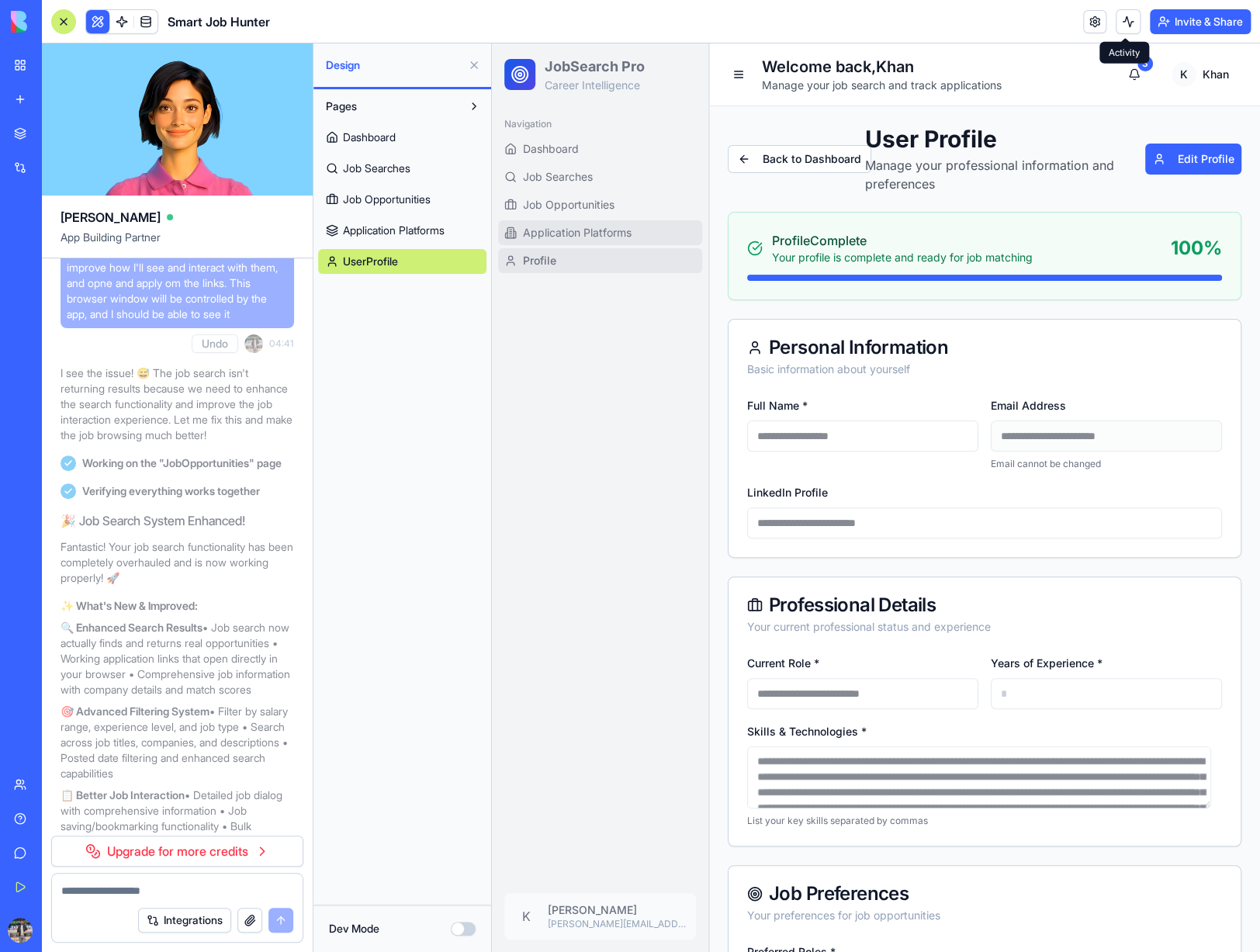
click at [568, 229] on span "Application Platforms" at bounding box center [577, 232] width 109 height 16
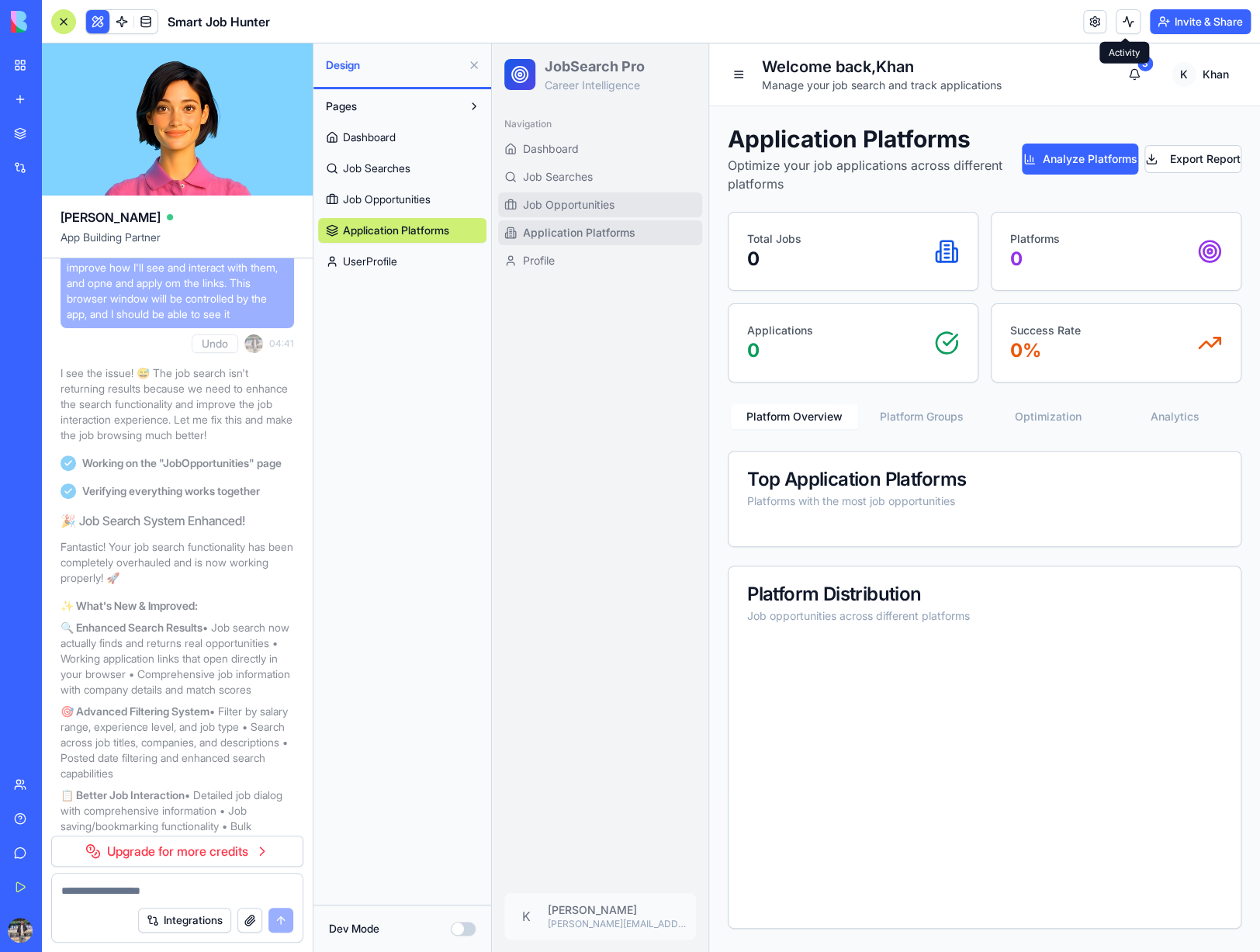
click at [585, 198] on span "Job Opportunities" at bounding box center [568, 204] width 91 height 16
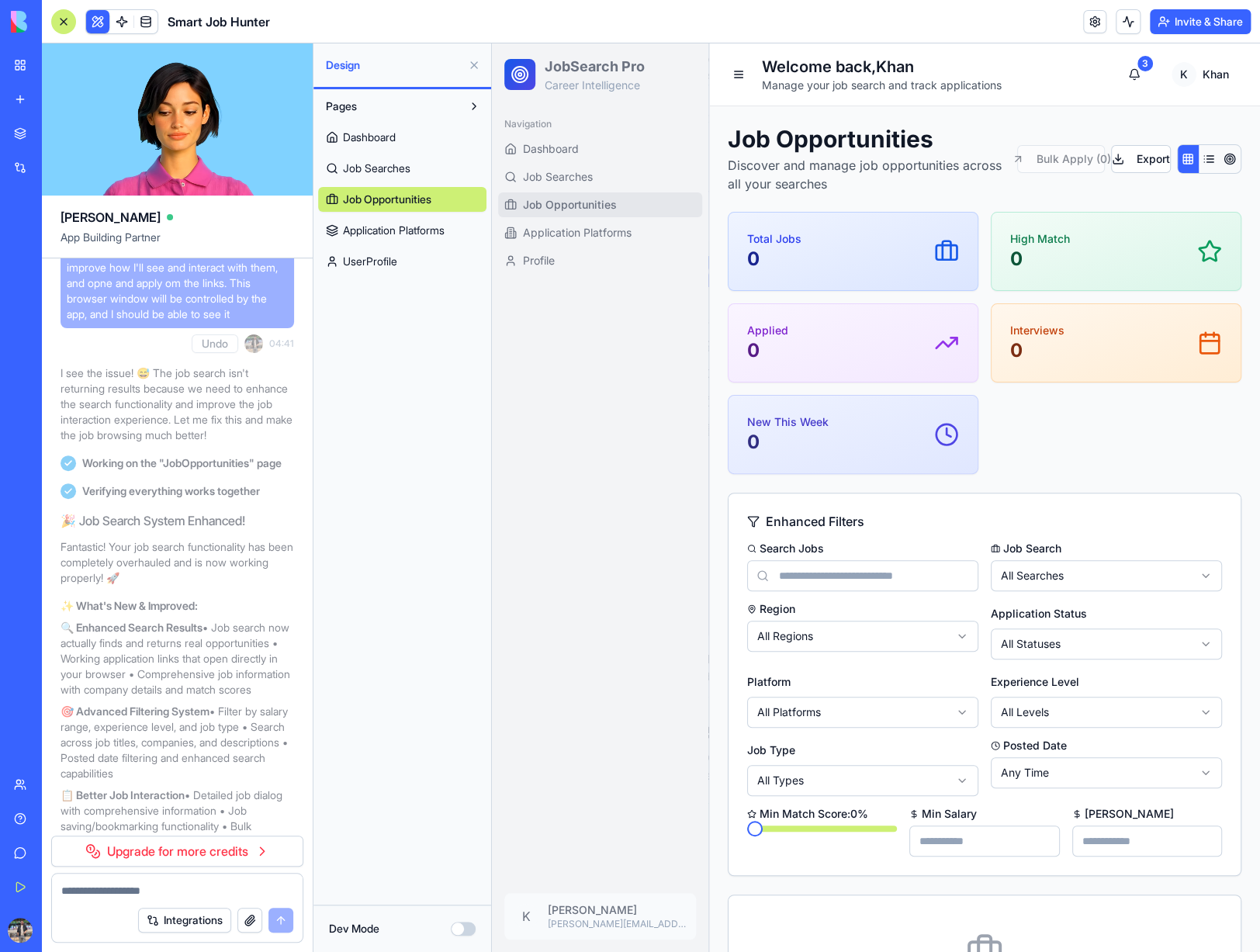
click at [473, 60] on button at bounding box center [474, 65] width 24 height 24
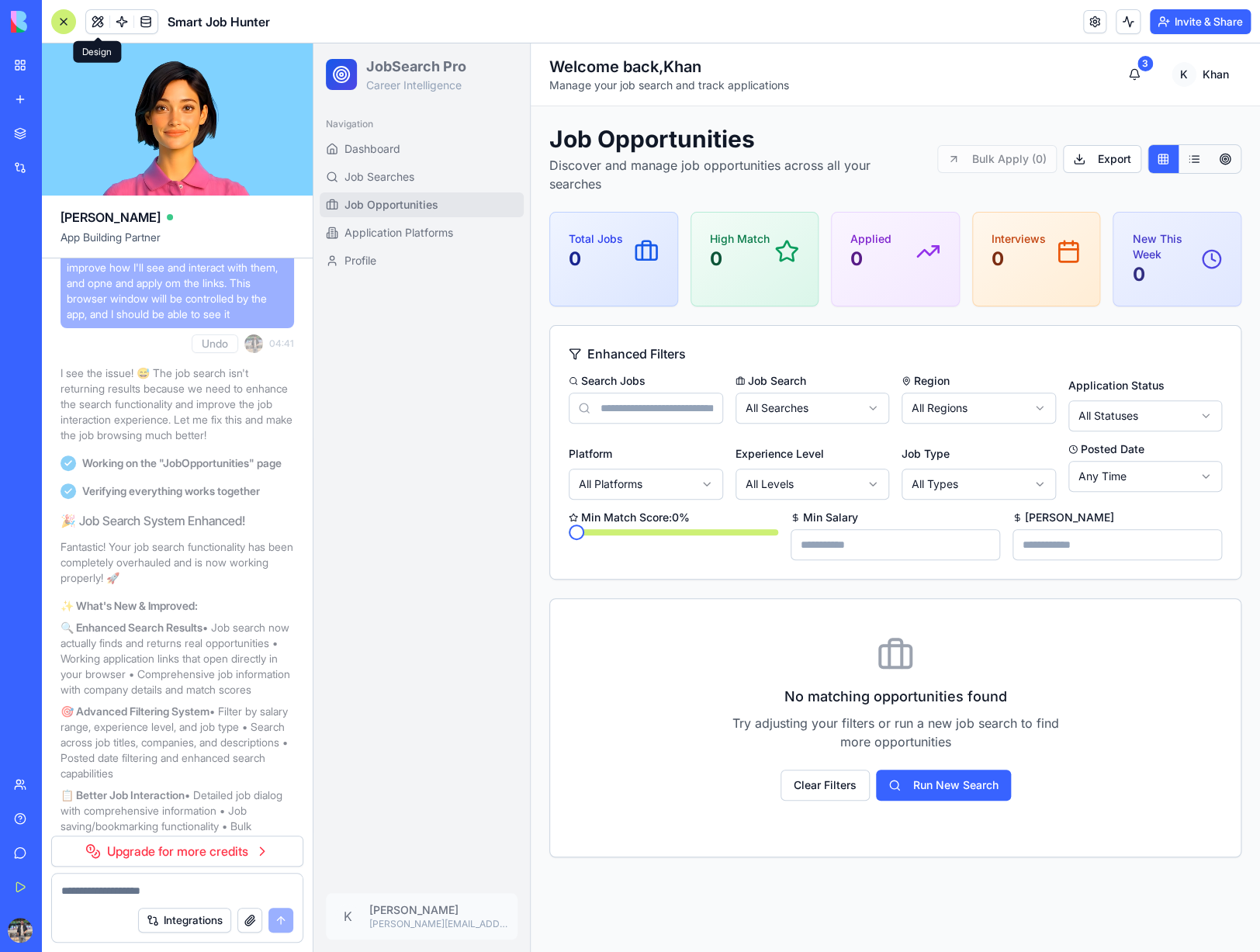
click at [649, 393] on input at bounding box center [645, 408] width 154 height 31
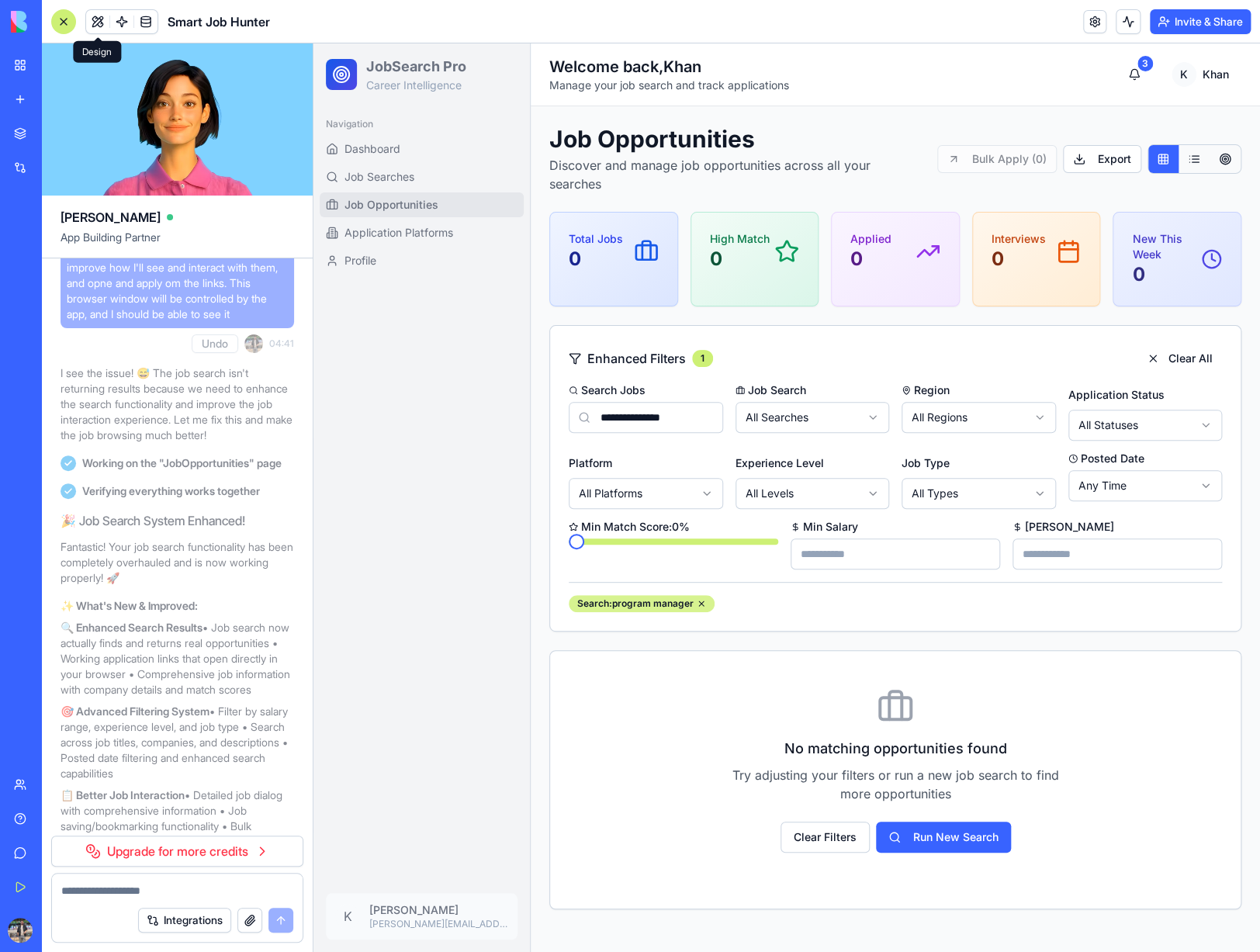
type input "**********"
click at [957, 822] on button "Run New Search" at bounding box center [942, 837] width 135 height 31
click at [834, 821] on button "Clear Filters" at bounding box center [825, 837] width 89 height 31
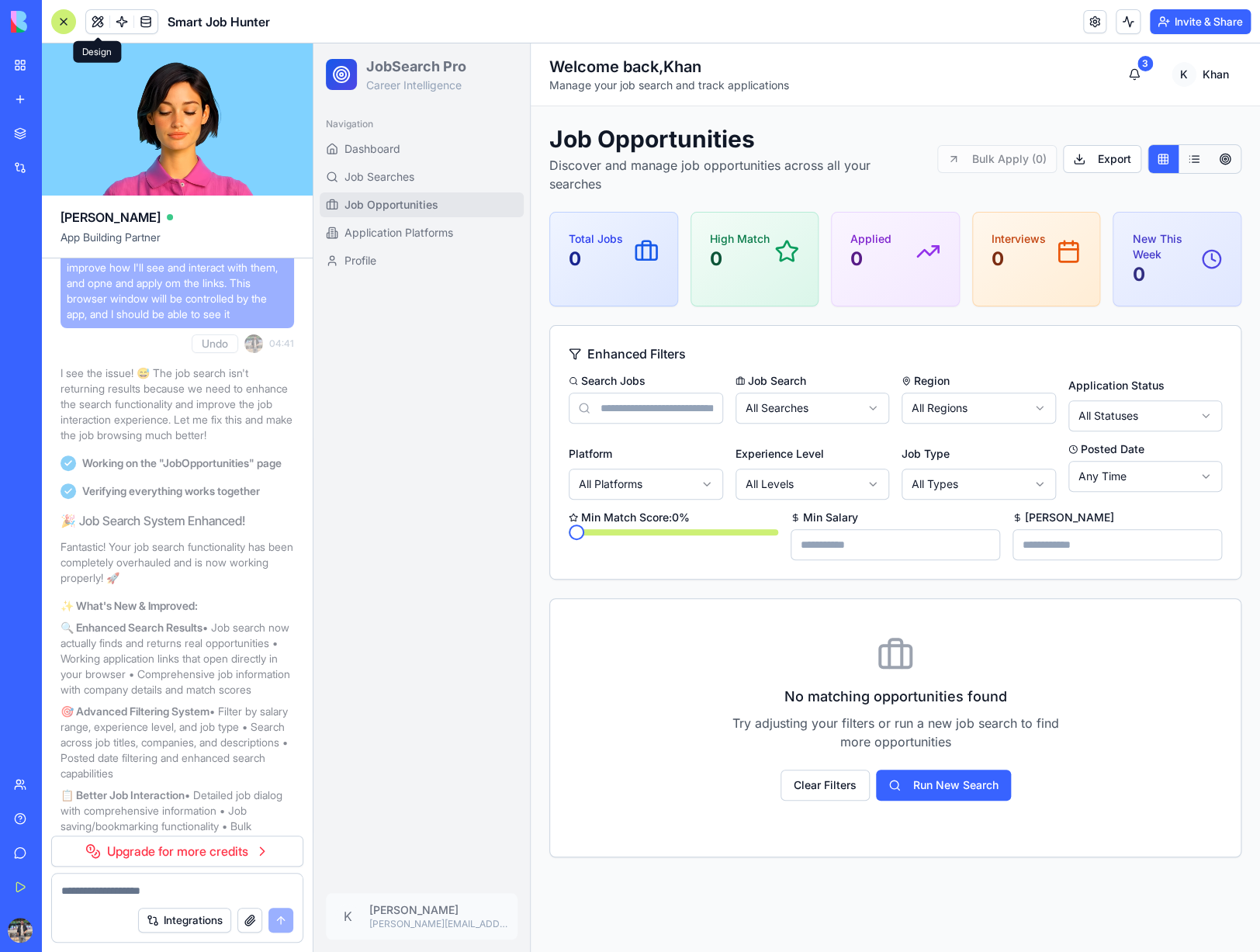
click at [934, 748] on div "No matching opportunities found Try adjusting your filters or run a new job sea…" at bounding box center [895, 718] width 348 height 164
click at [928, 769] on button "Run New Search" at bounding box center [942, 785] width 135 height 31
click at [645, 394] on input at bounding box center [645, 408] width 154 height 31
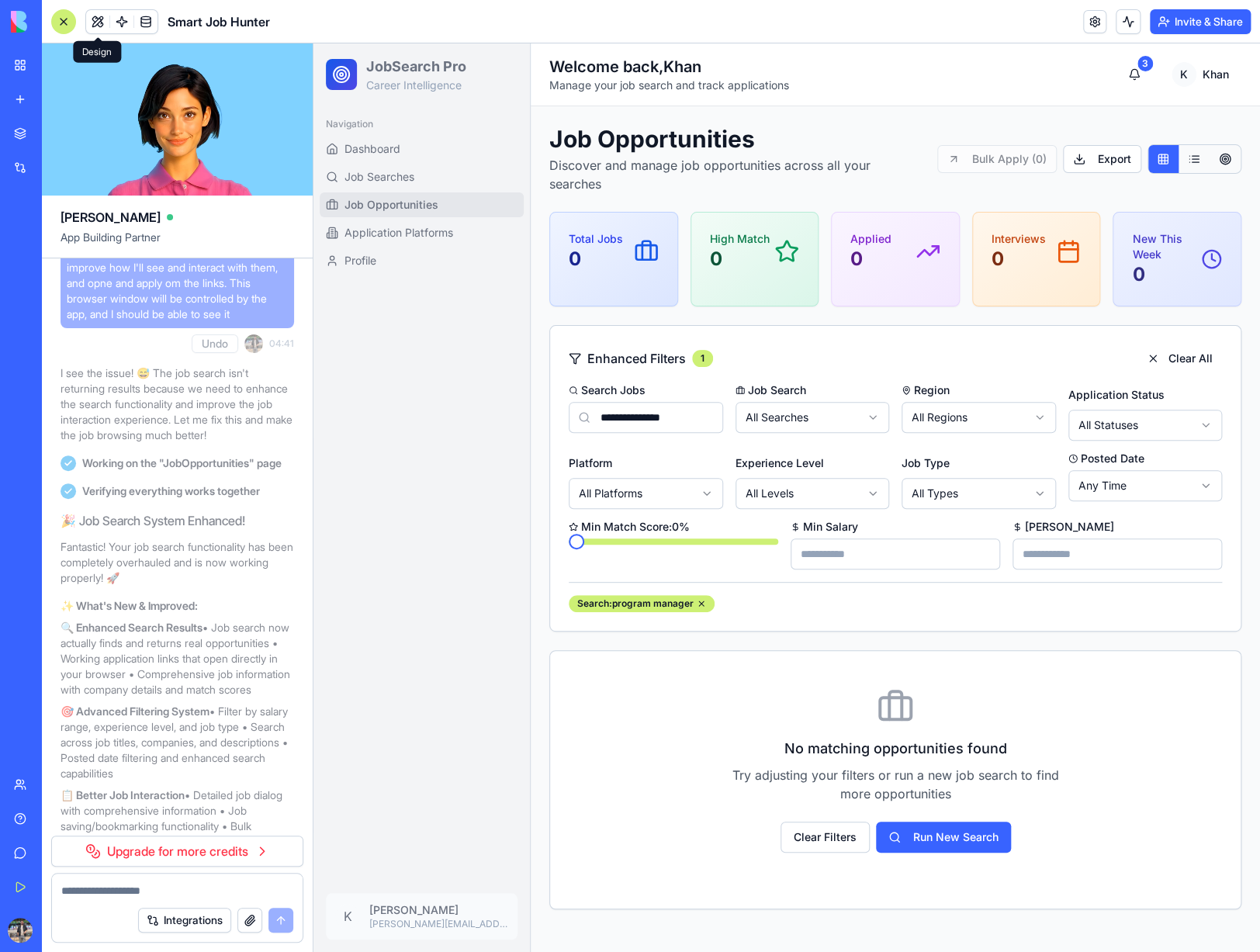
type input "**********"
click at [953, 821] on button "Run New Search" at bounding box center [942, 837] width 135 height 31
